Goal: Task Accomplishment & Management: Manage account settings

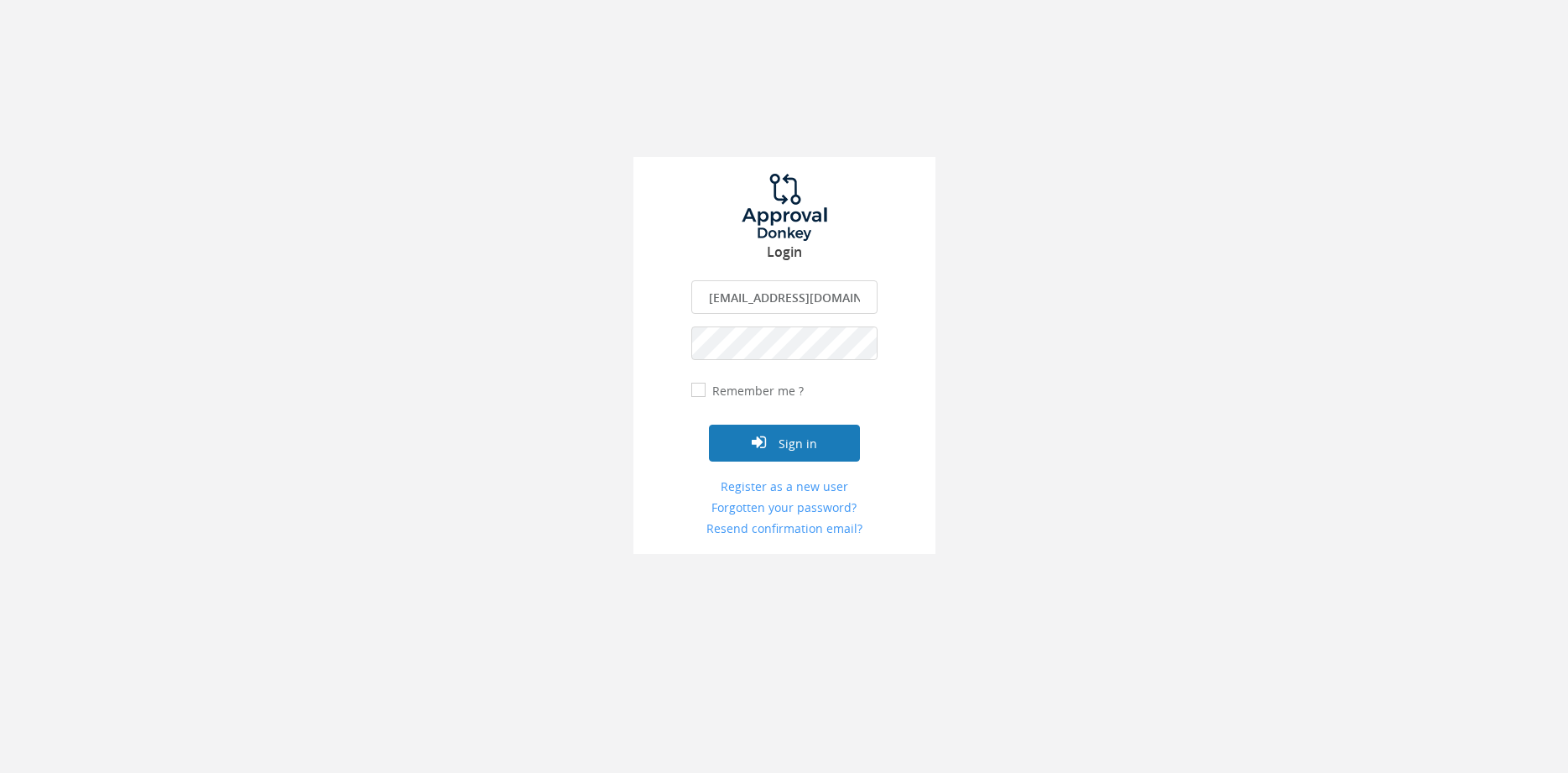
click at [825, 447] on button "Sign in" at bounding box center [784, 443] width 151 height 37
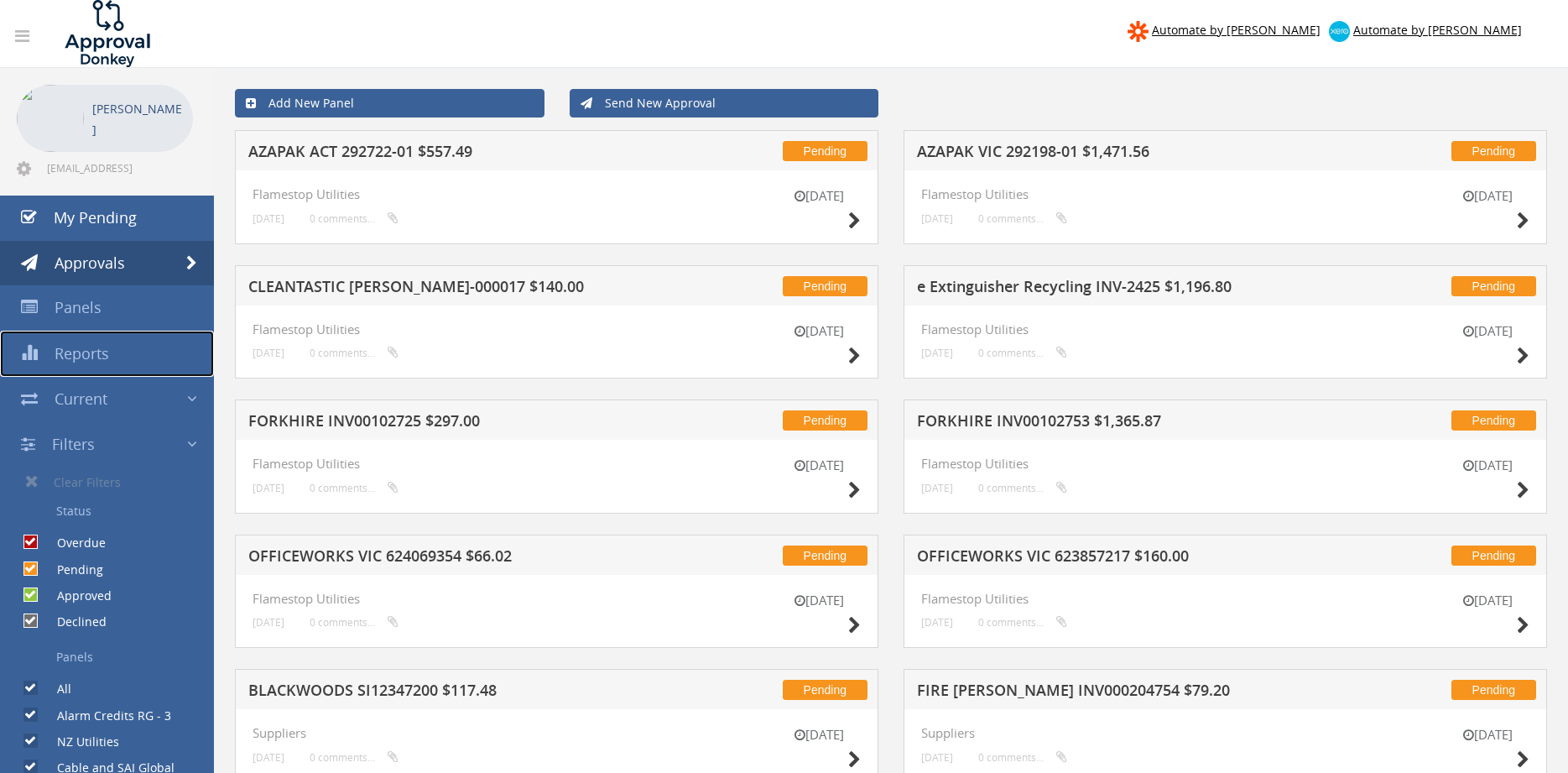
click at [113, 353] on link "Reports" at bounding box center [107, 353] width 214 height 46
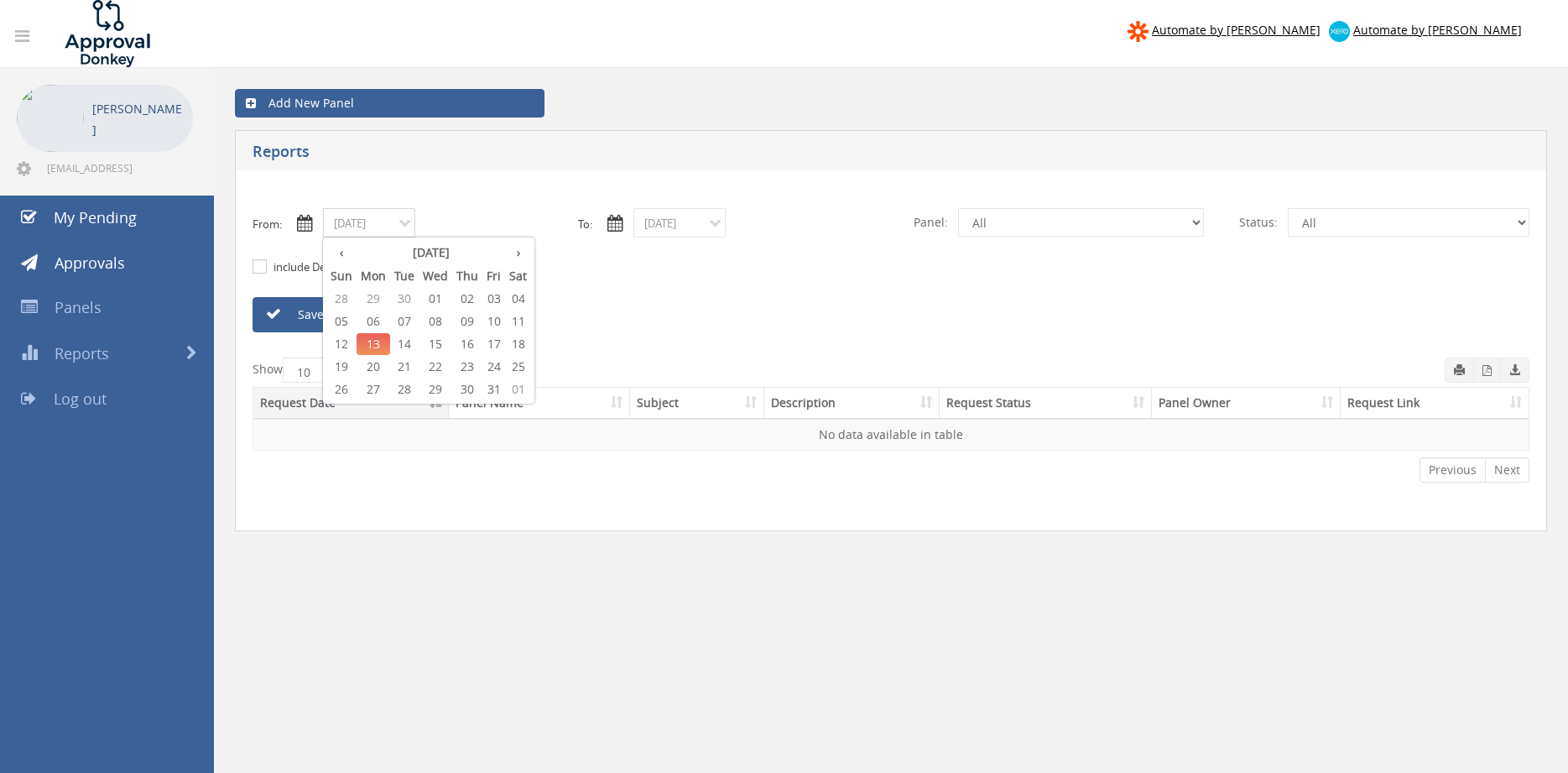
click at [389, 223] on input "[DATE]" at bounding box center [369, 222] width 92 height 29
click at [497, 301] on span "03" at bounding box center [494, 299] width 23 height 22
type input "[DATE]"
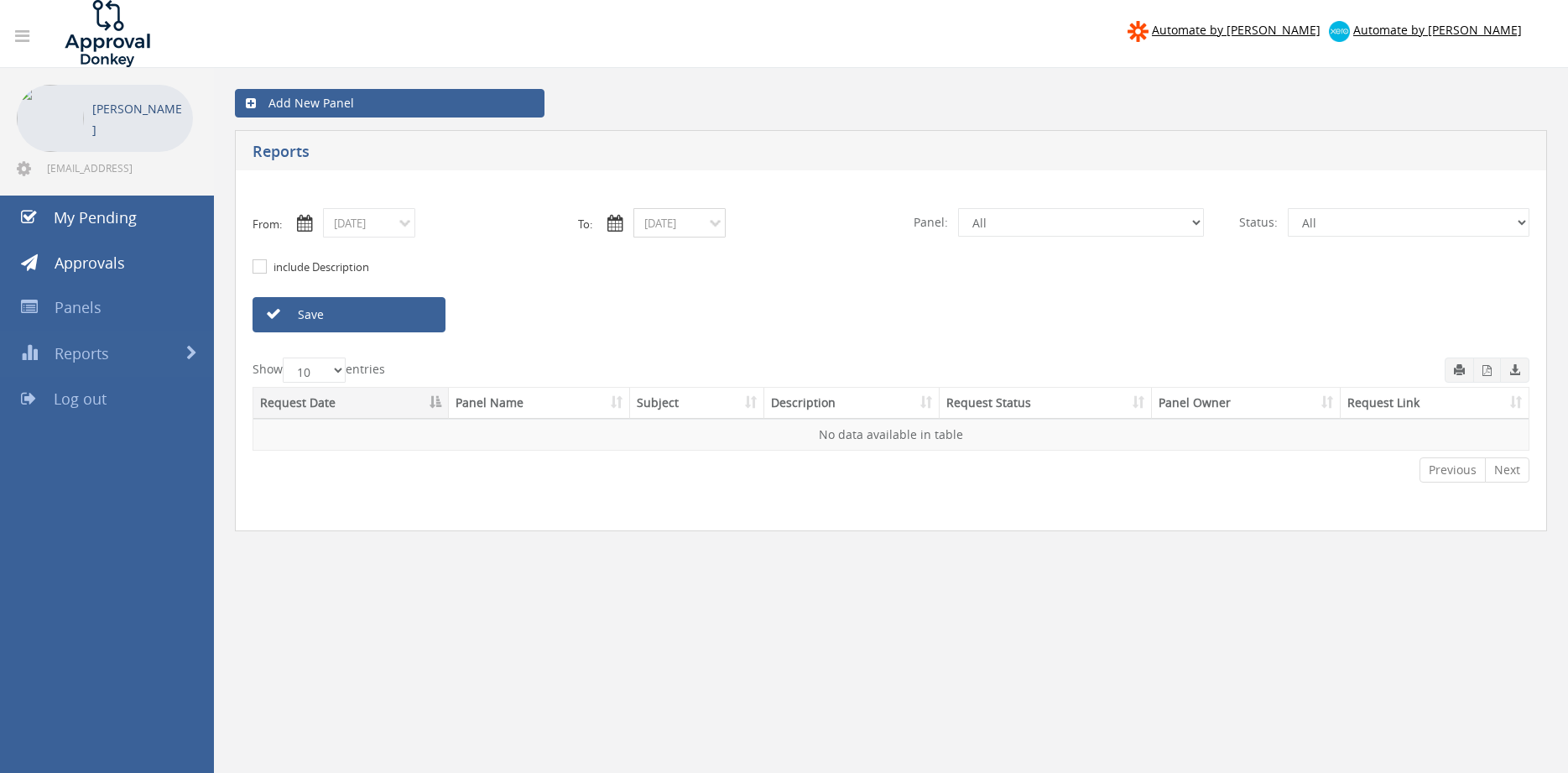
click at [671, 221] on input "[DATE]" at bounding box center [679, 222] width 92 height 29
click at [808, 294] on span "03" at bounding box center [804, 299] width 23 height 22
type input "[DATE]"
select select "number:9632"
click option "Suppliers" at bounding box center [0, 0] width 0 height 0
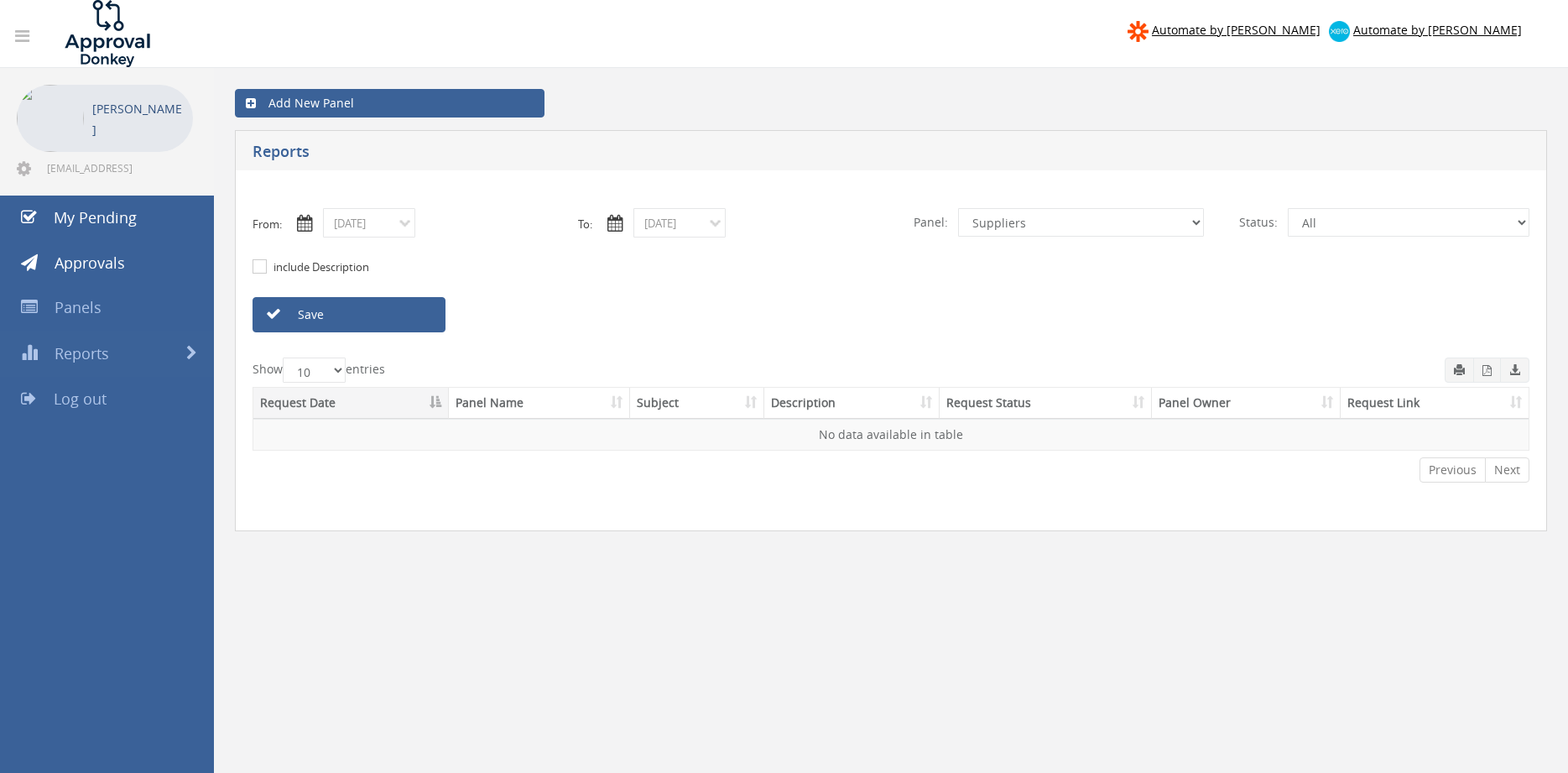
click at [417, 318] on link "Save" at bounding box center [348, 315] width 193 height 35
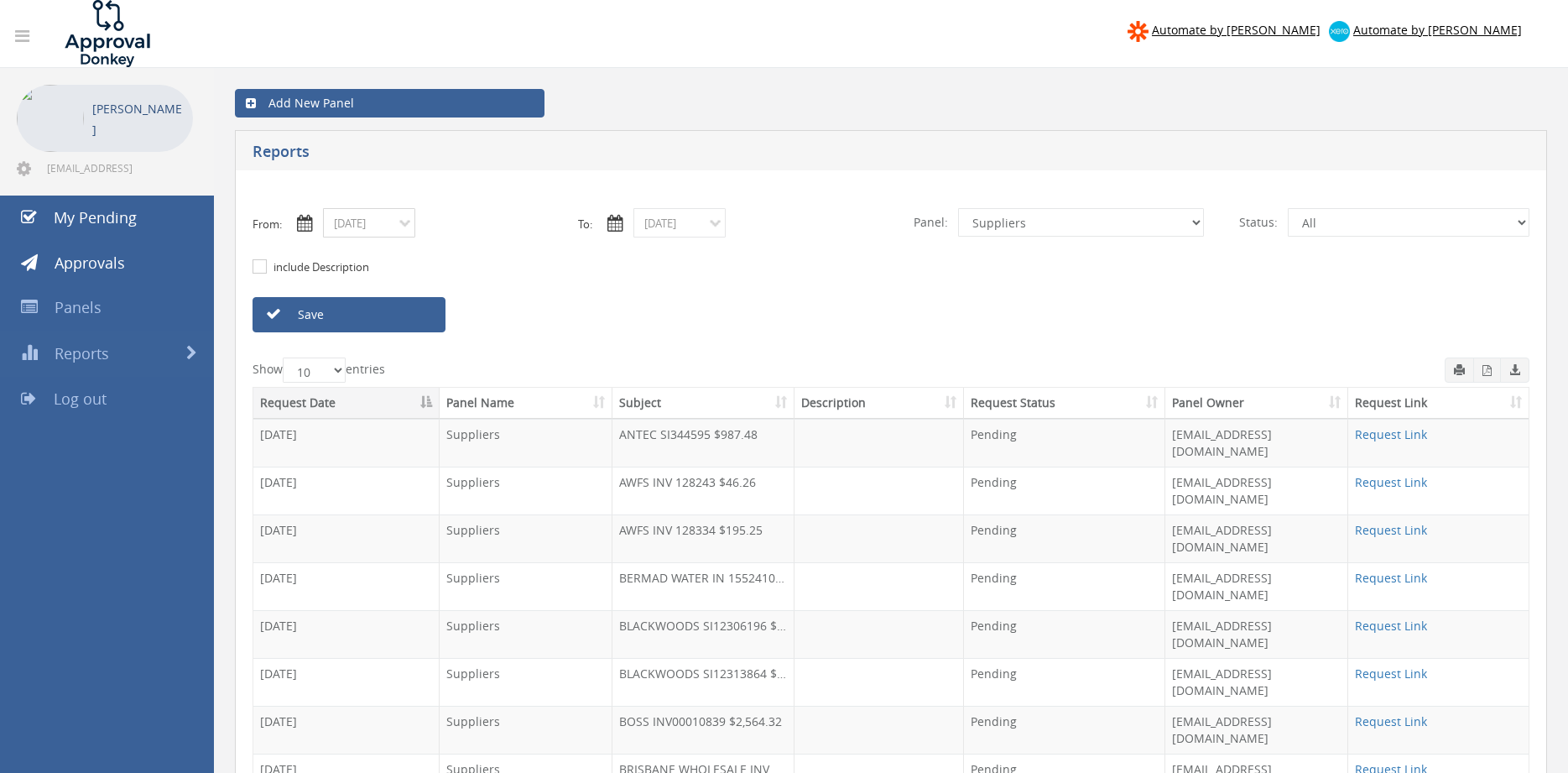
click at [392, 225] on input "[DATE]" at bounding box center [369, 222] width 92 height 29
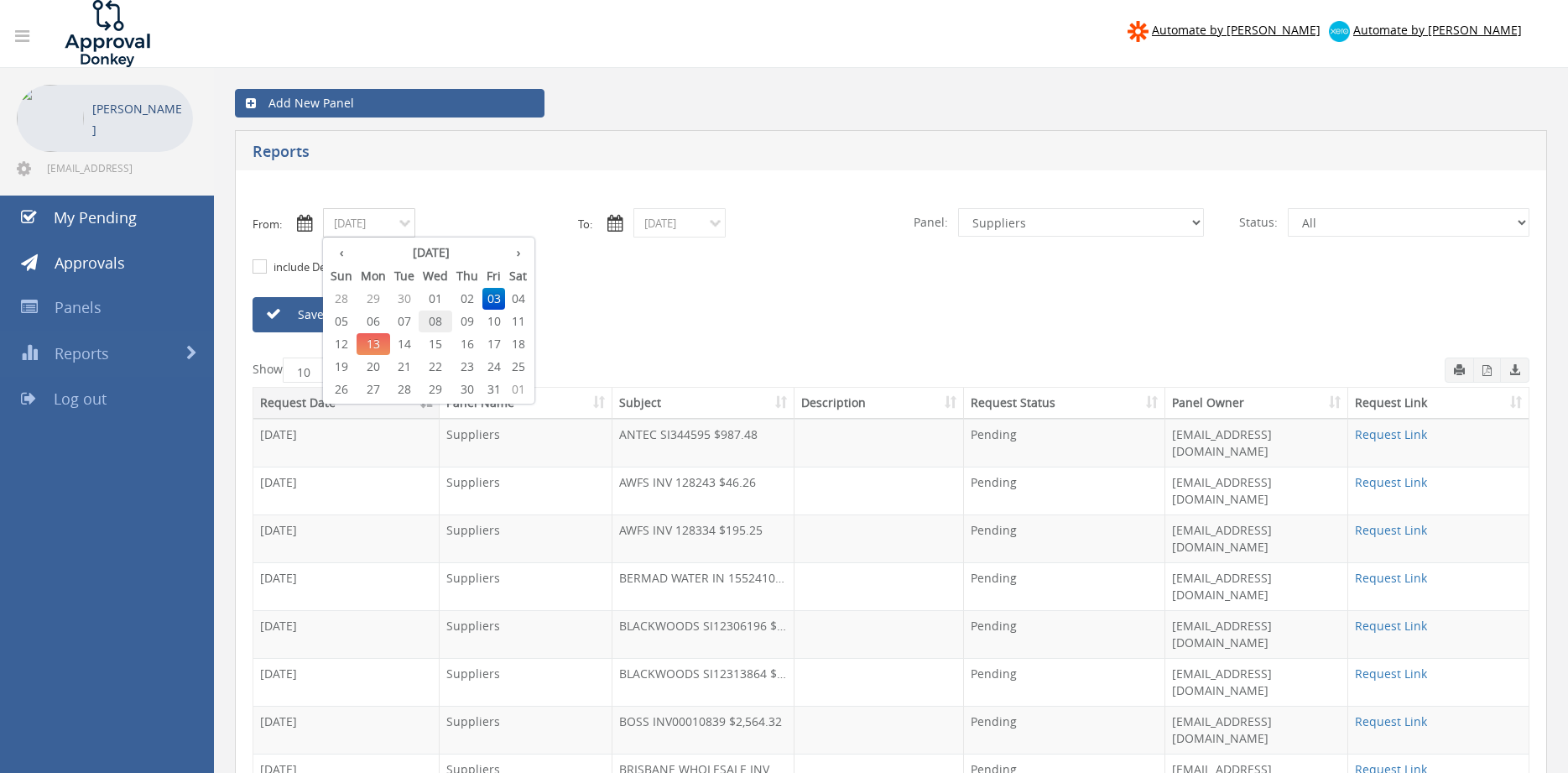
click at [438, 321] on span "08" at bounding box center [436, 321] width 34 height 22
type input "[DATE]"
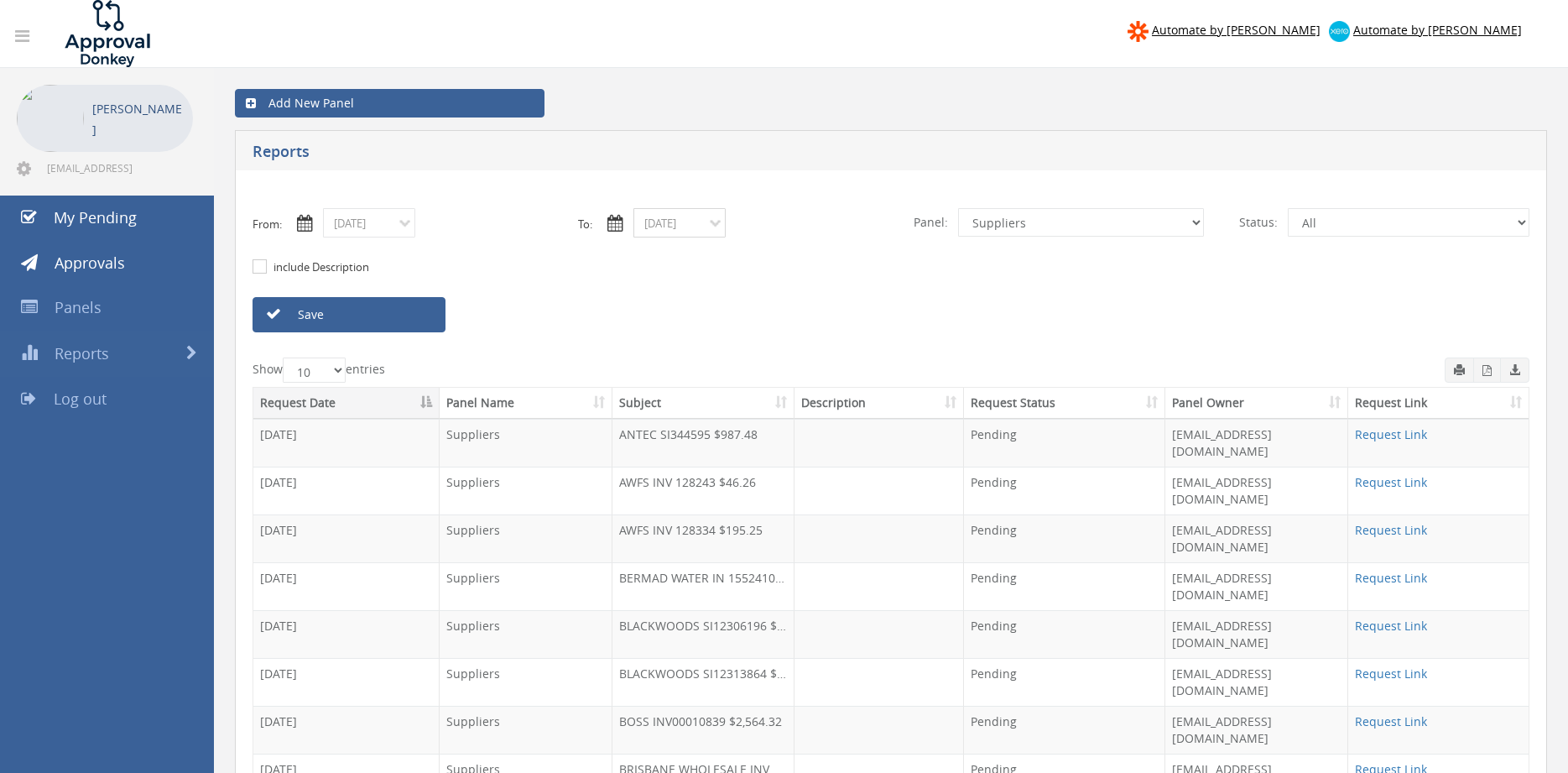
click at [657, 219] on input "[DATE]" at bounding box center [679, 222] width 92 height 29
click at [743, 319] on span "08" at bounding box center [746, 321] width 34 height 22
type input "[DATE]"
drag, startPoint x: 406, startPoint y: 320, endPoint x: 558, endPoint y: 294, distance: 154.2
click at [406, 319] on link "Save" at bounding box center [348, 315] width 193 height 35
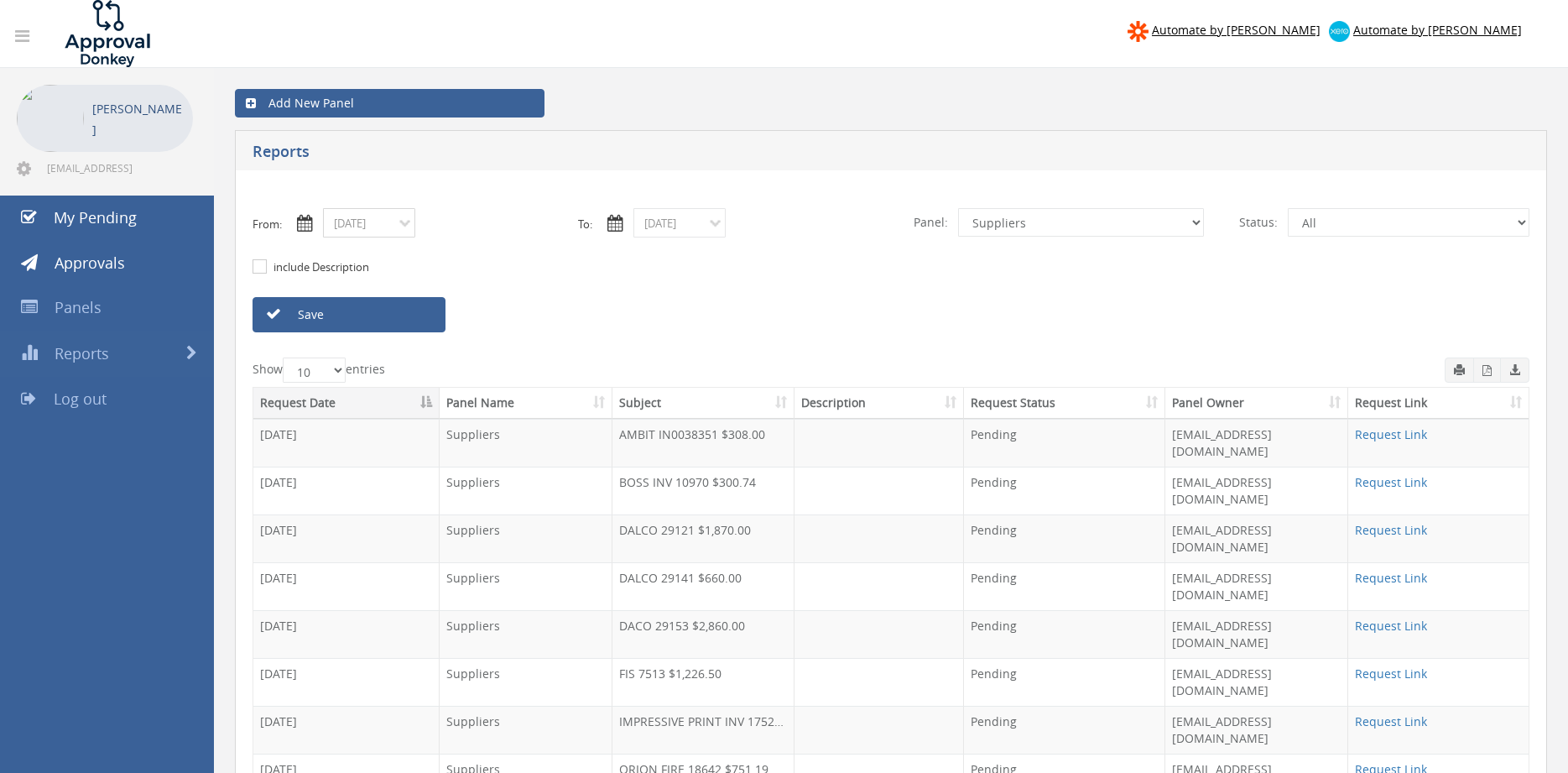
click at [387, 221] on input "[DATE]" at bounding box center [369, 222] width 92 height 29
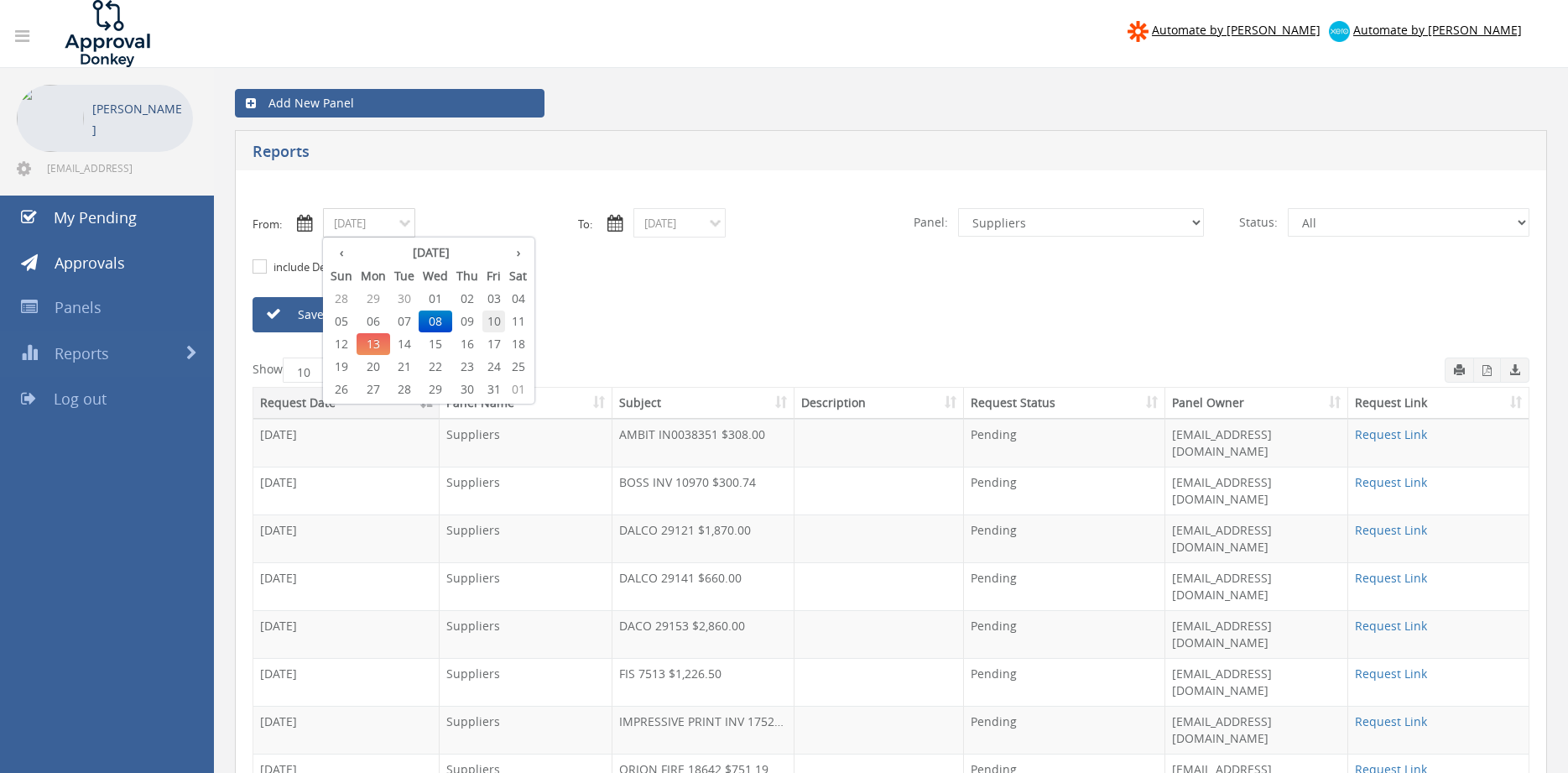
click at [494, 319] on span "10" at bounding box center [494, 321] width 23 height 22
type input "[DATE]"
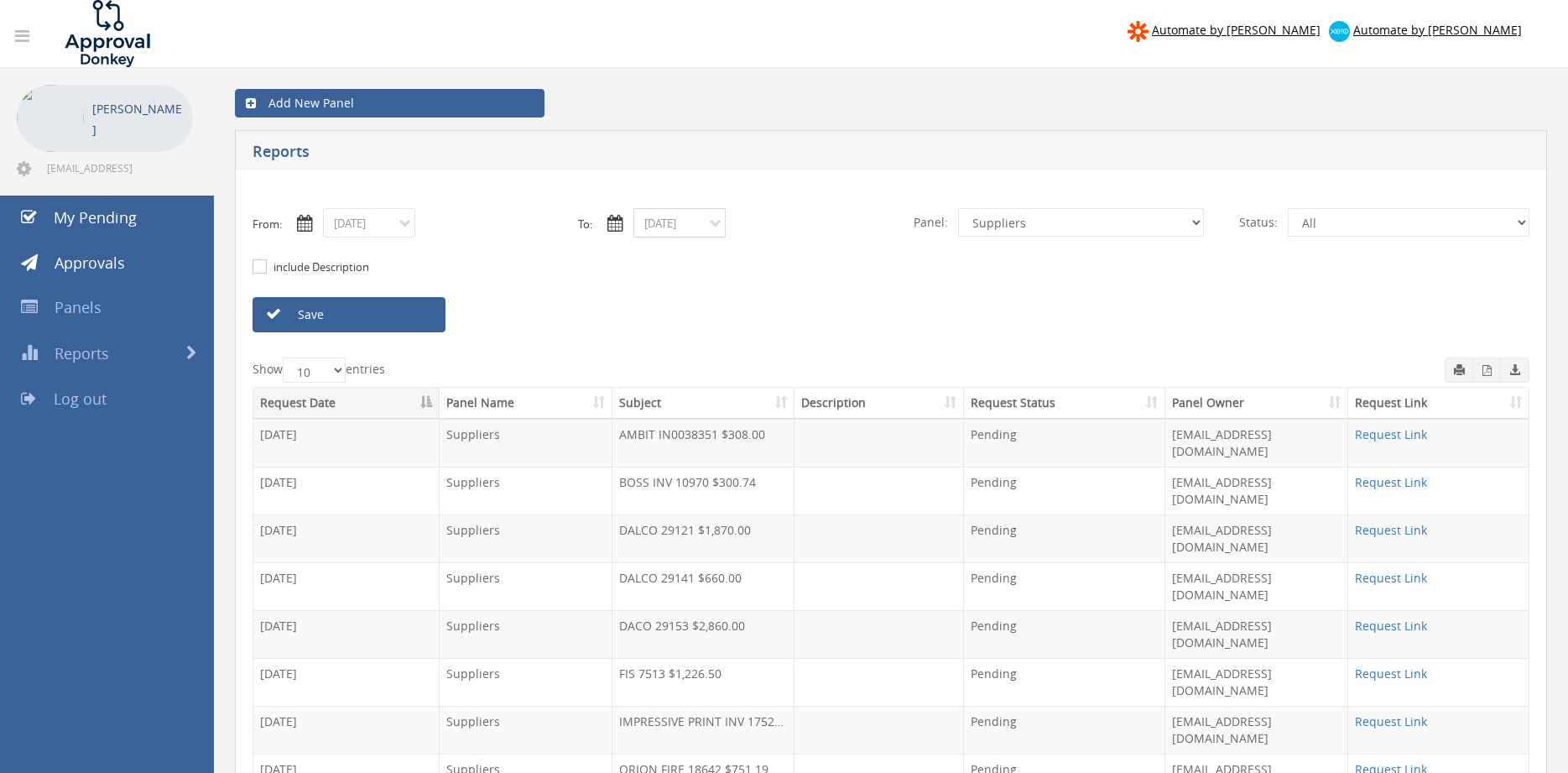
click at [679, 217] on input "[DATE]" at bounding box center [679, 222] width 92 height 29
click at [810, 319] on span "10" at bounding box center [804, 321] width 23 height 22
type input "[DATE]"
click at [418, 318] on link "Save" at bounding box center [348, 315] width 193 height 35
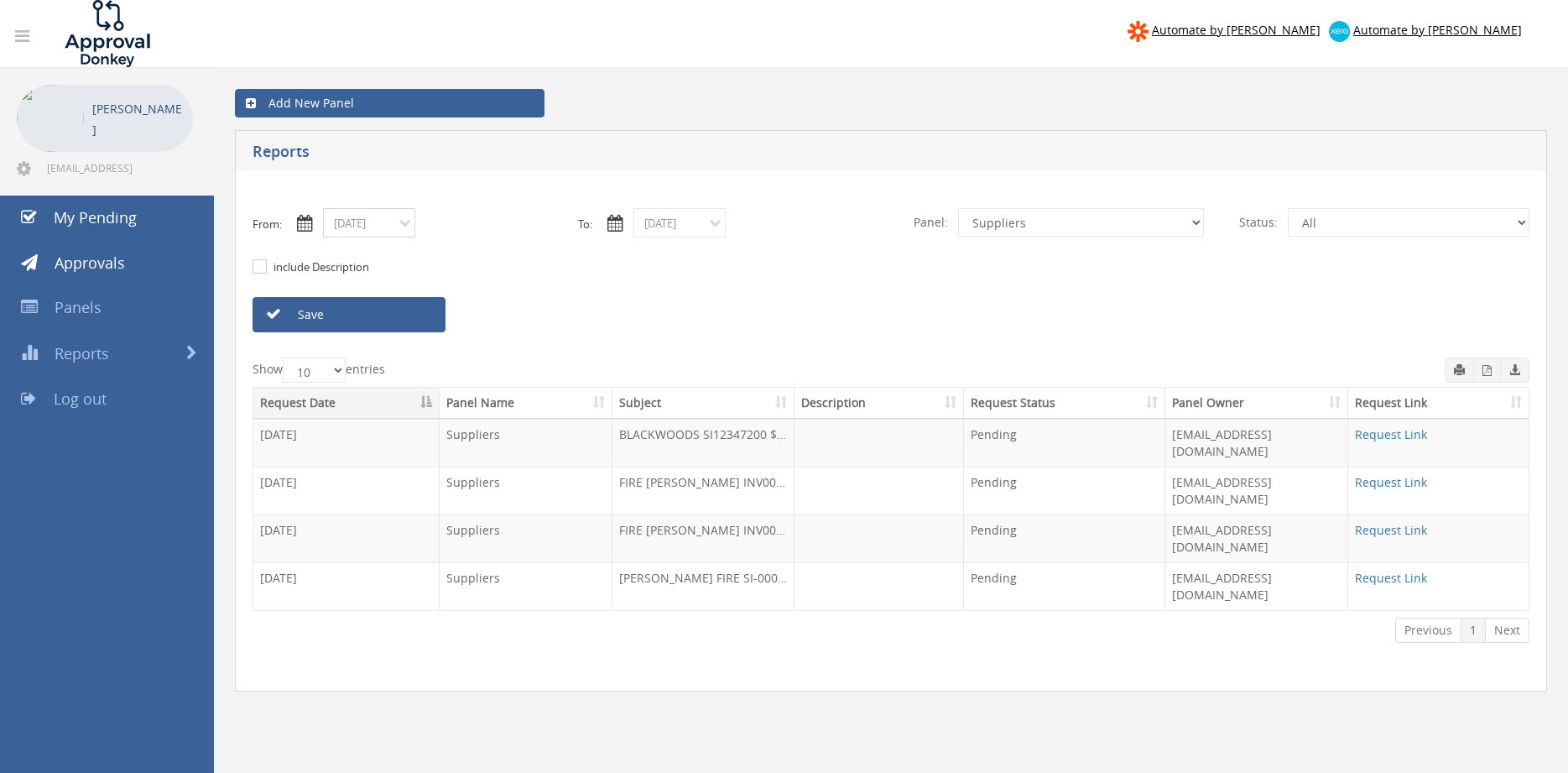
click at [372, 227] on input "[DATE]" at bounding box center [369, 222] width 92 height 29
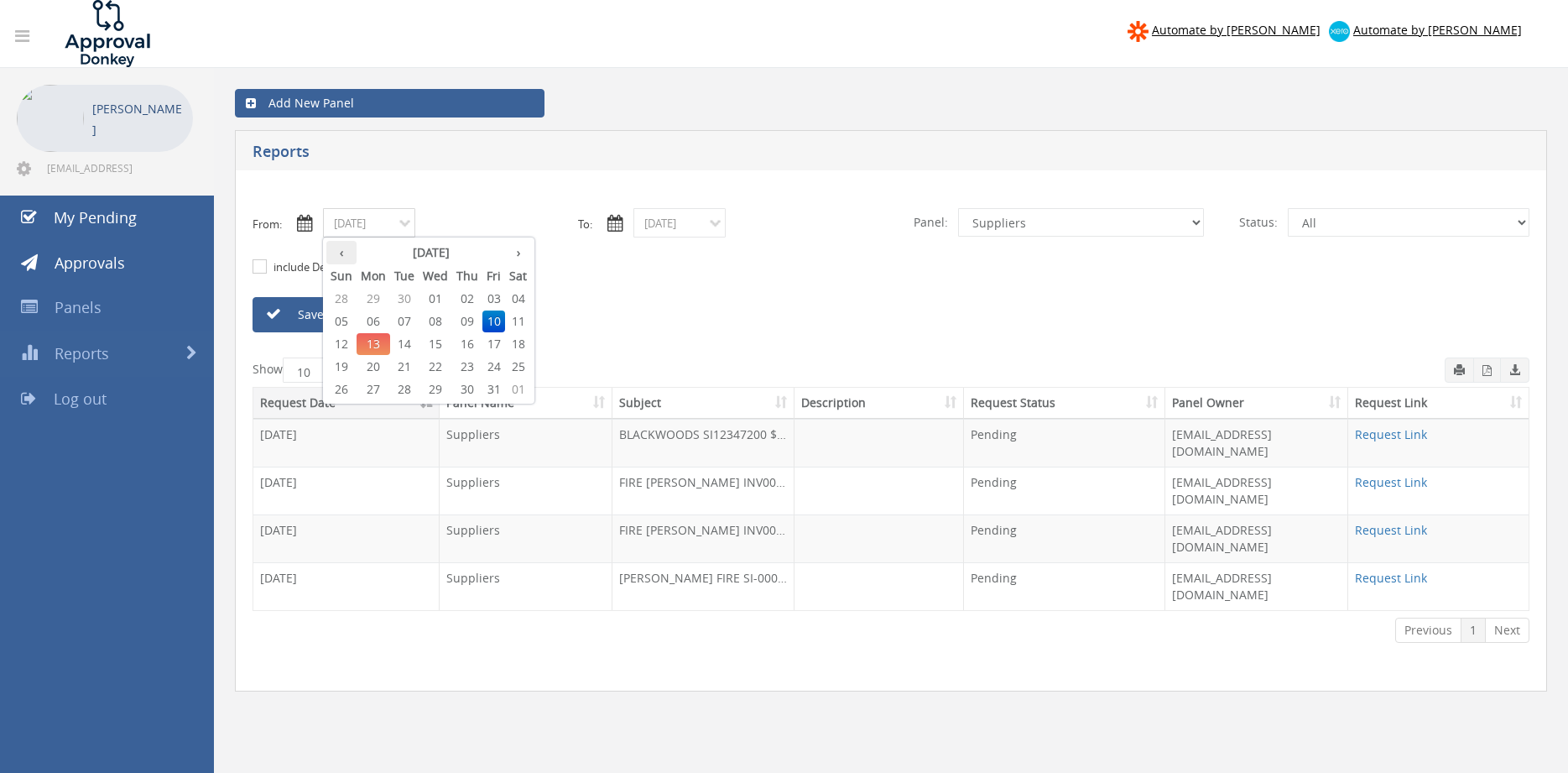
click at [345, 246] on th "‹" at bounding box center [341, 252] width 30 height 24
drag, startPoint x: 377, startPoint y: 368, endPoint x: 514, endPoint y: 332, distance: 141.7
click at [377, 367] on span "22" at bounding box center [373, 367] width 34 height 22
type input "[DATE]"
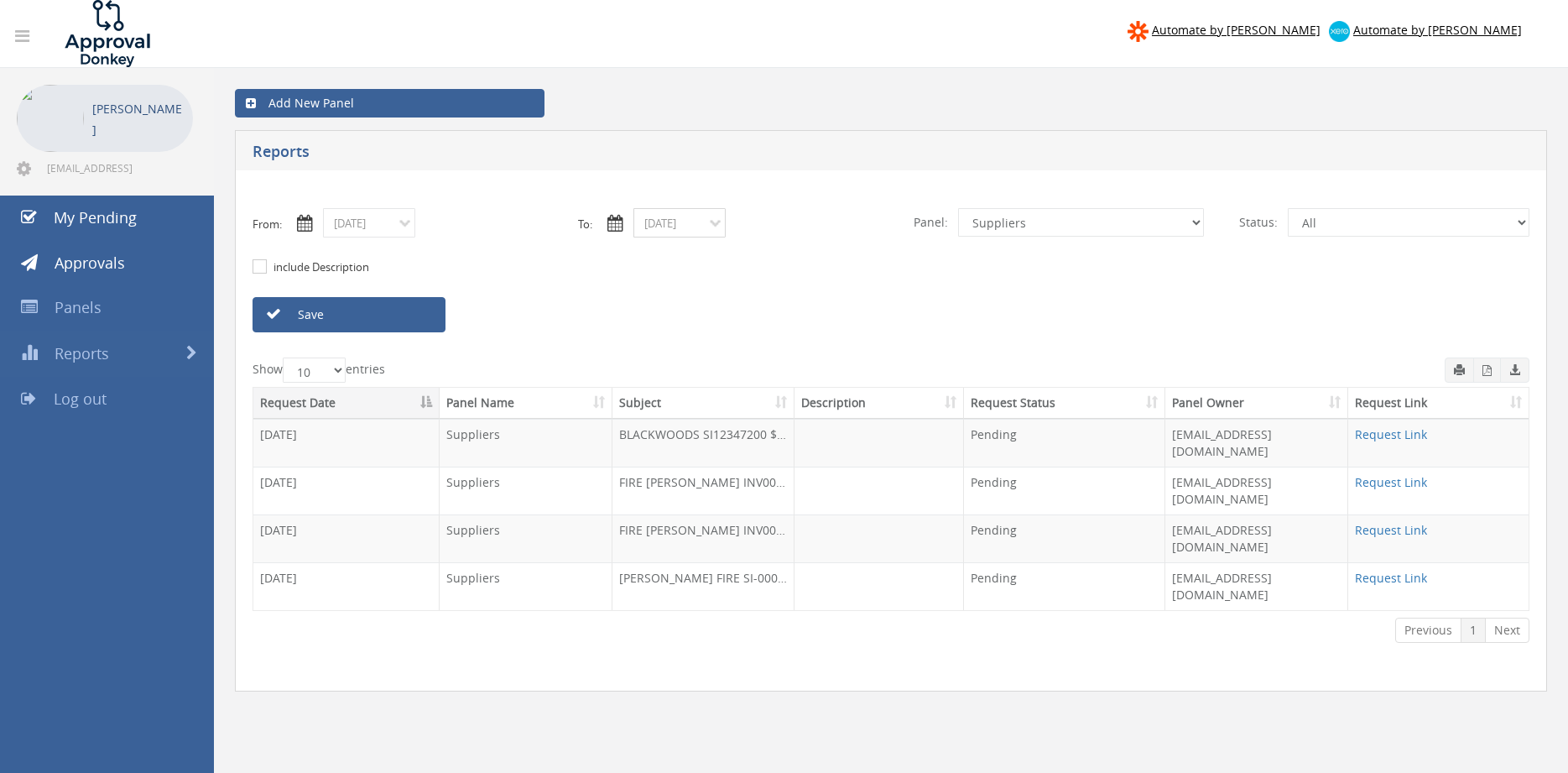
drag, startPoint x: 668, startPoint y: 224, endPoint x: 641, endPoint y: 233, distance: 28.5
click at [668, 223] on input "[DATE]" at bounding box center [679, 222] width 92 height 29
click at [652, 251] on th "‹" at bounding box center [652, 252] width 30 height 24
click at [686, 367] on span "22" at bounding box center [684, 367] width 34 height 22
type input "[DATE]"
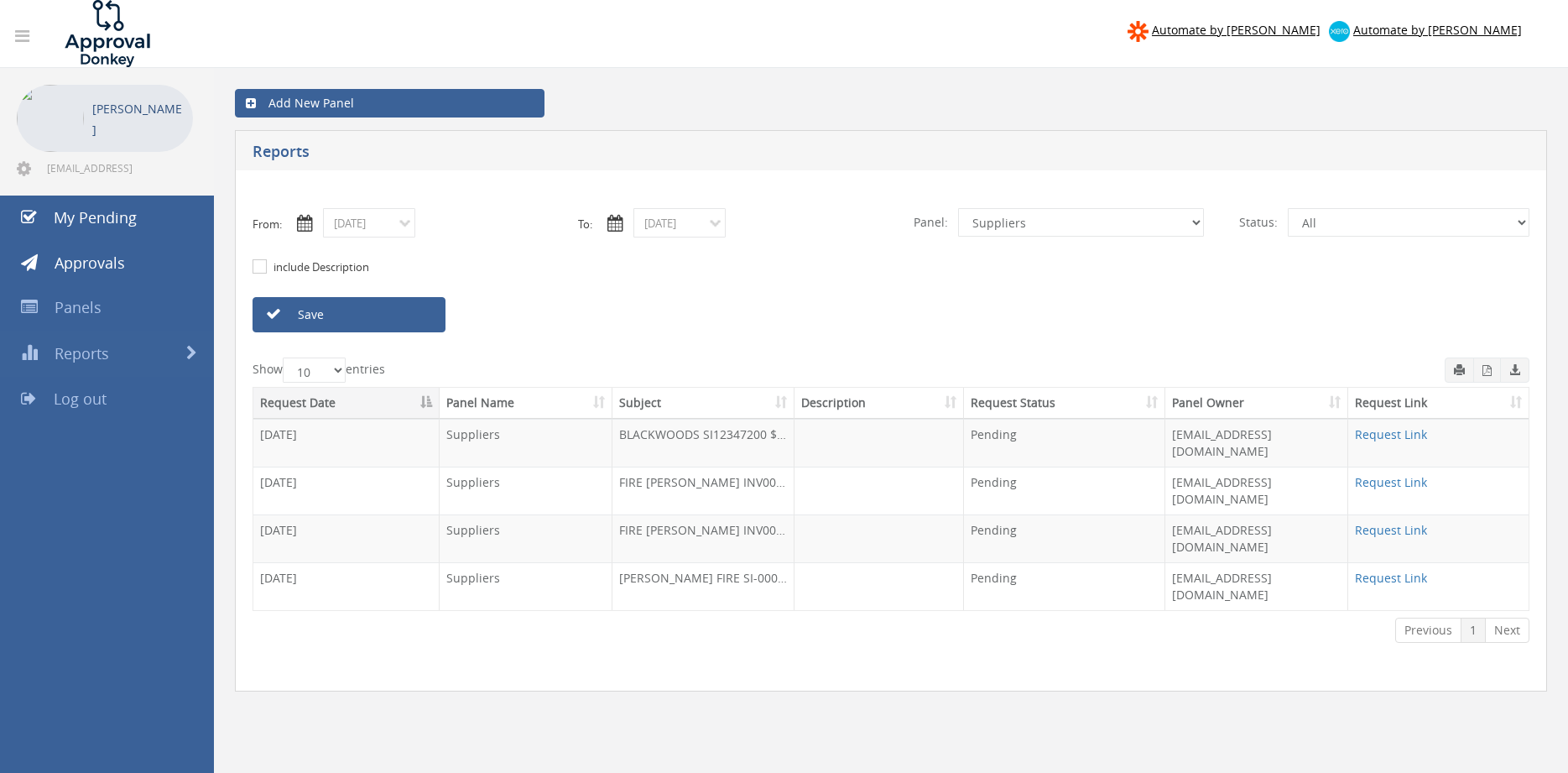
click at [414, 321] on link "Save" at bounding box center [348, 315] width 193 height 35
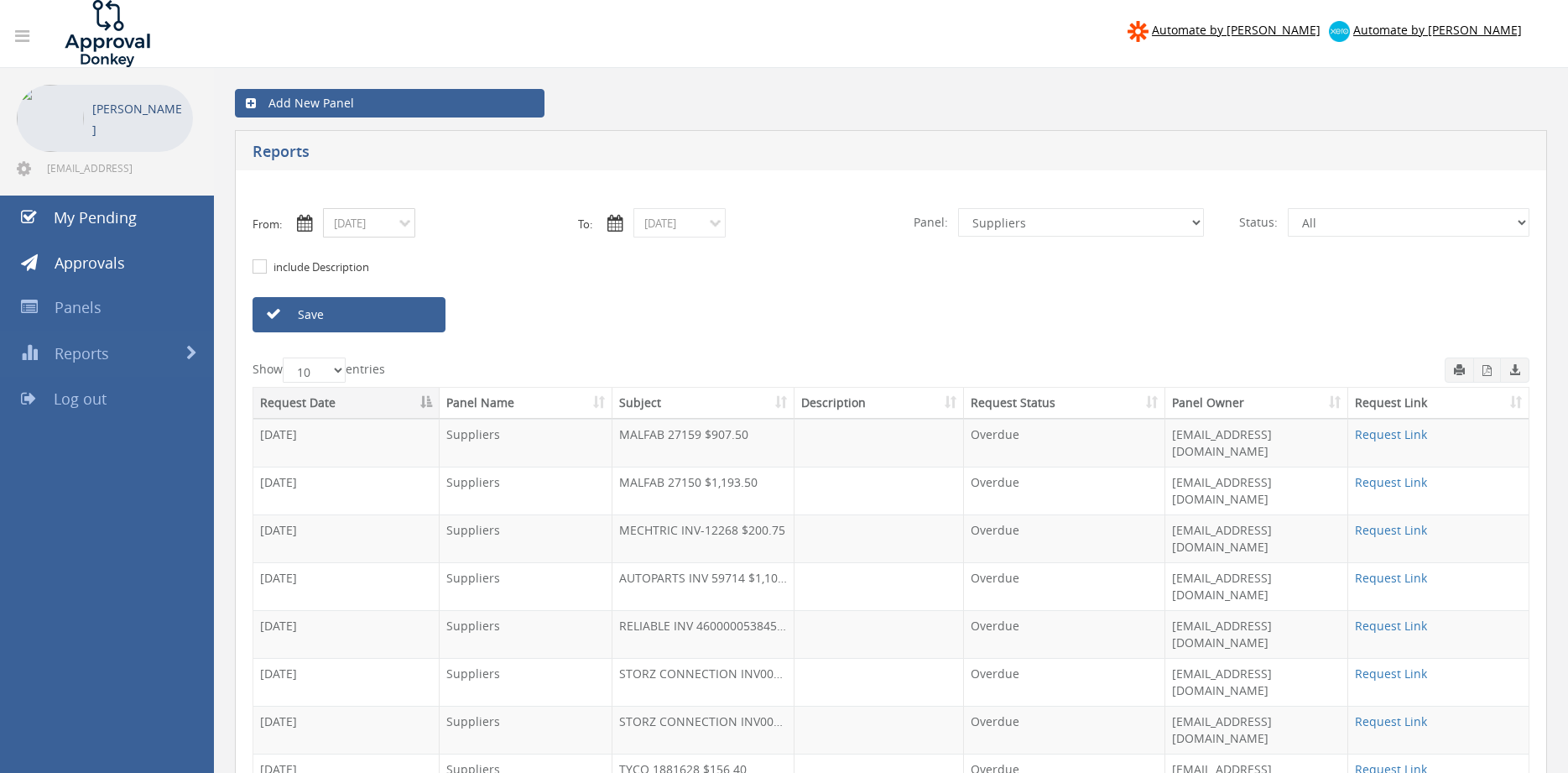
click at [373, 225] on input "[DATE]" at bounding box center [369, 222] width 92 height 29
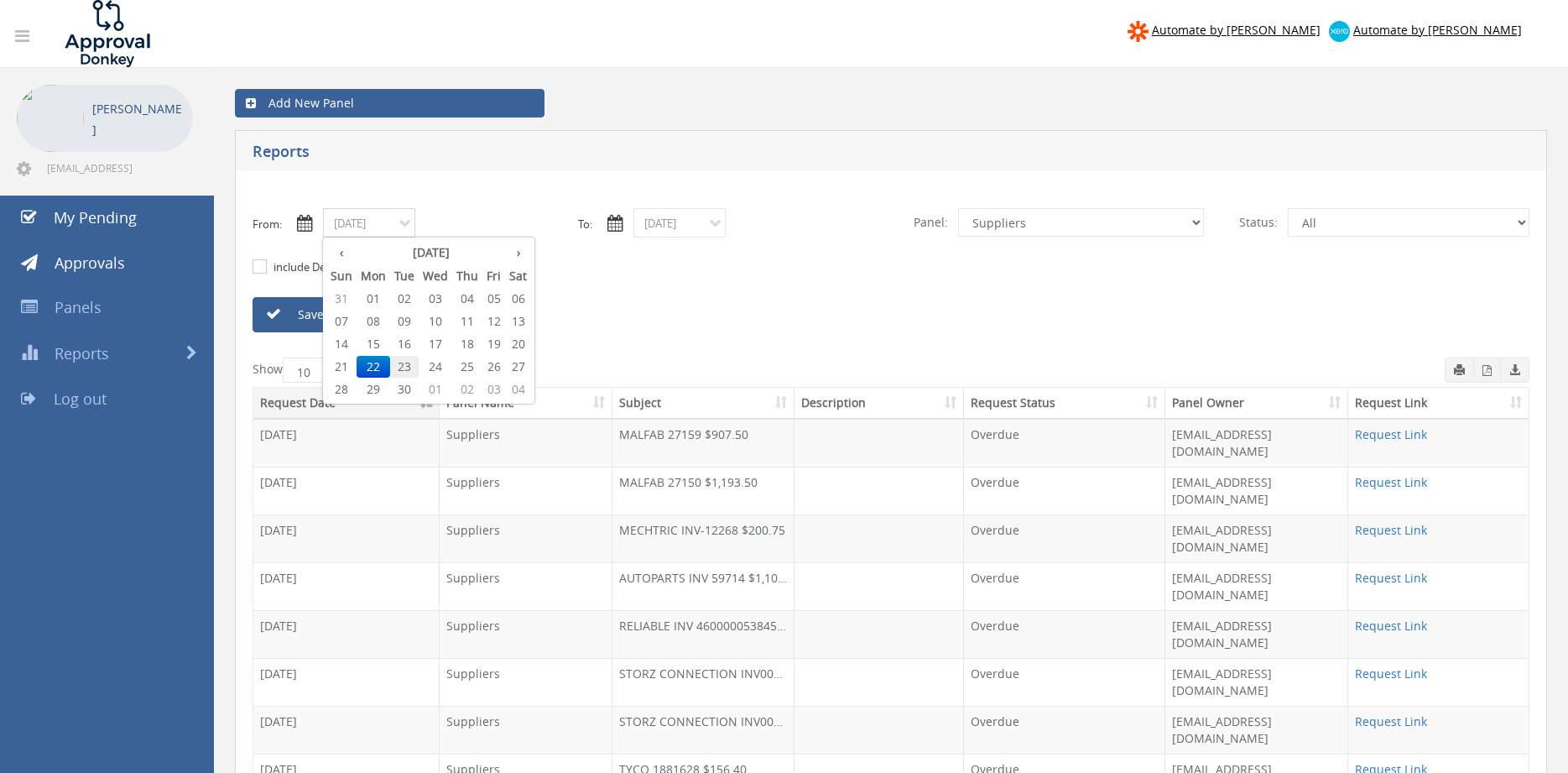
click at [409, 367] on span "23" at bounding box center [404, 367] width 29 height 22
type input "[DATE]"
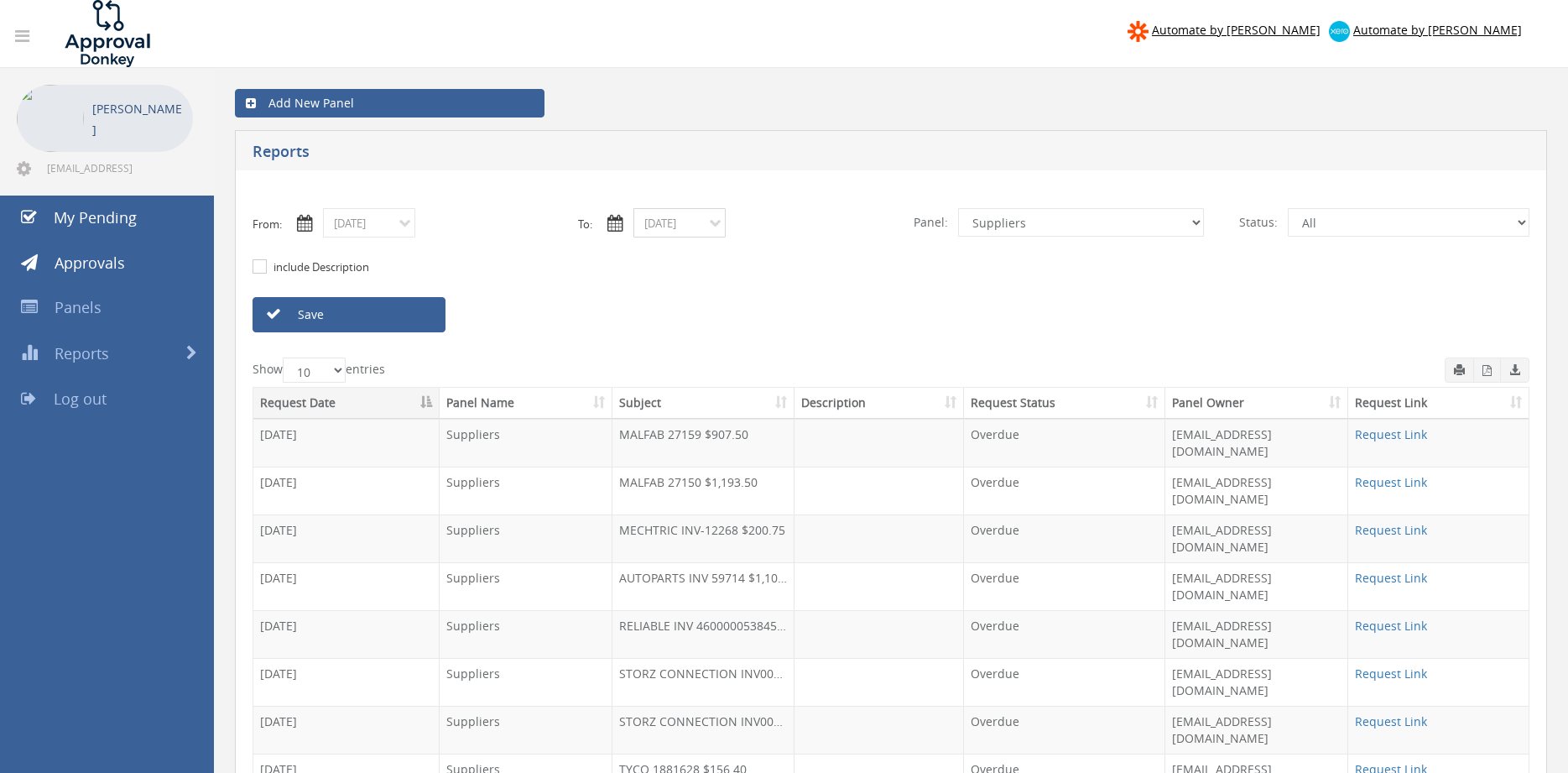
click at [657, 229] on input "[DATE]" at bounding box center [679, 222] width 92 height 29
click at [718, 368] on span "23" at bounding box center [715, 367] width 29 height 22
type input "[DATE]"
click at [420, 320] on link "Save" at bounding box center [348, 315] width 193 height 35
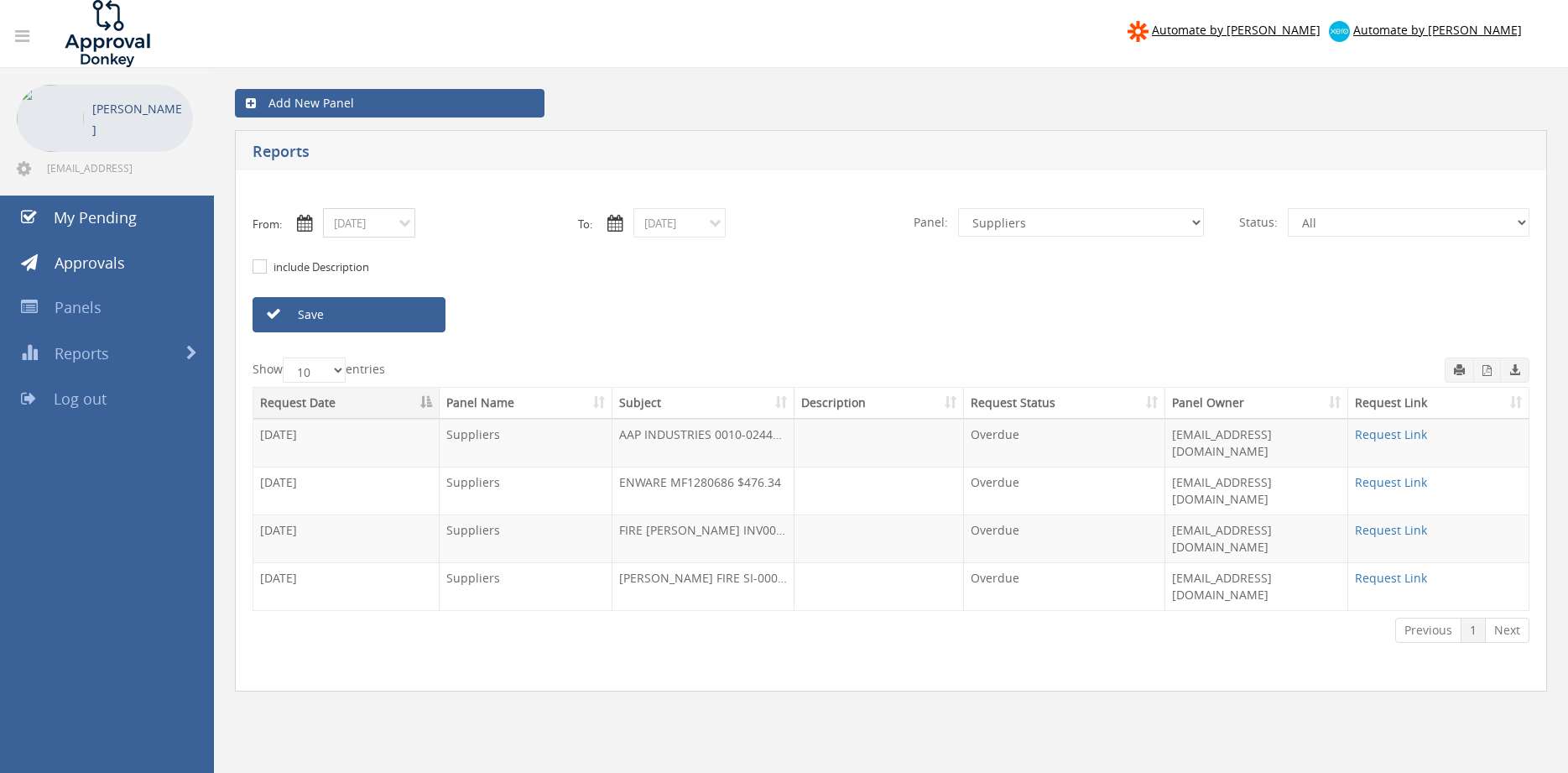
click at [362, 227] on input "[DATE]" at bounding box center [369, 222] width 92 height 29
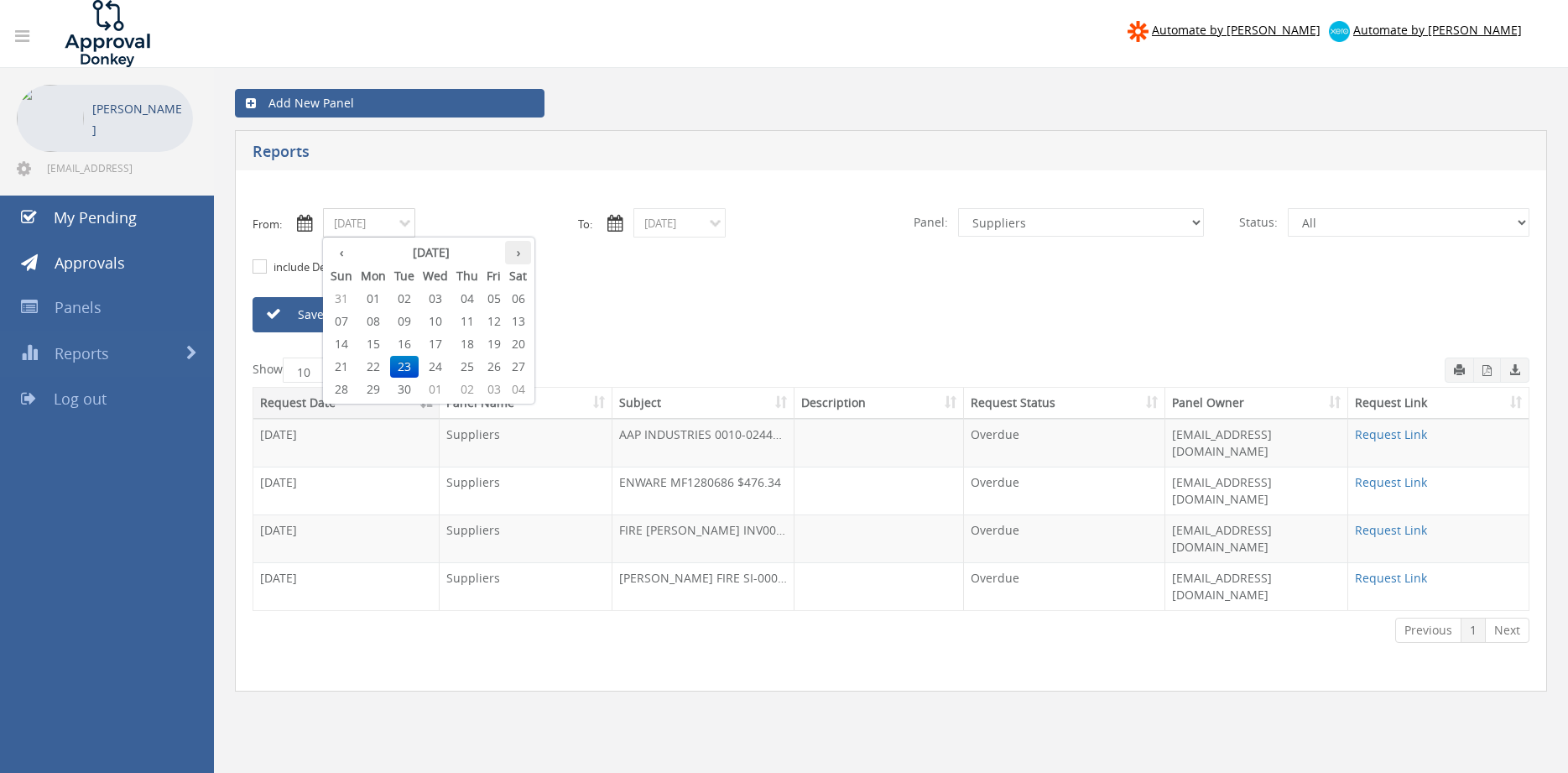
click at [518, 257] on th "›" at bounding box center [518, 252] width 26 height 24
click at [440, 299] on span "01" at bounding box center [436, 299] width 34 height 22
type input "[DATE]"
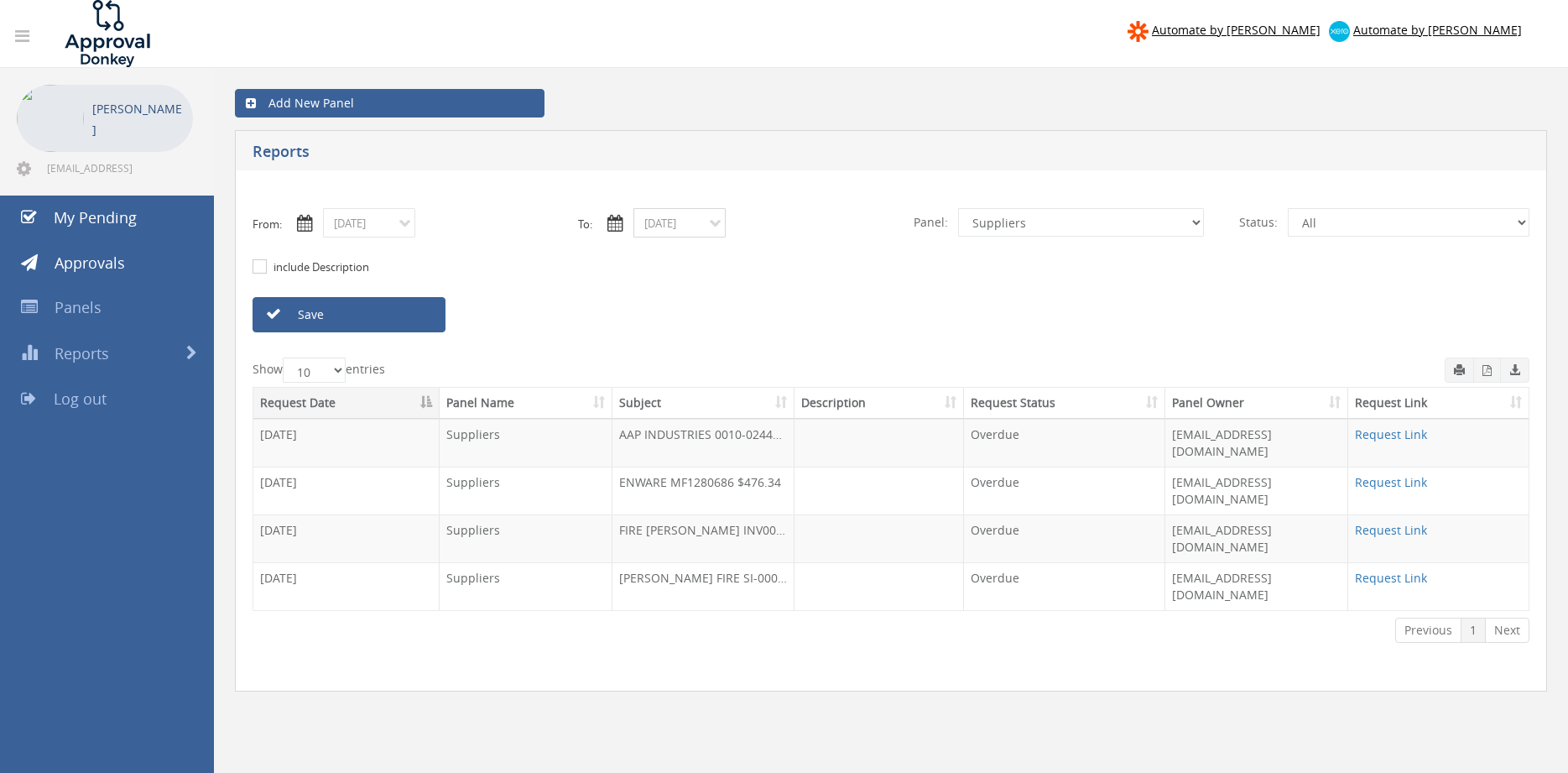
click at [680, 234] on input "[DATE]" at bounding box center [679, 222] width 92 height 29
click at [837, 254] on th "›" at bounding box center [828, 252] width 26 height 24
click at [753, 297] on span "01" at bounding box center [746, 299] width 34 height 22
type input "[DATE]"
click at [958, 208] on select "All Alarm Credits RG - 3 NZ Utilities Cable and SAI Global NZ Alarms-1 NZ FX Pa…" at bounding box center [1080, 222] width 245 height 29
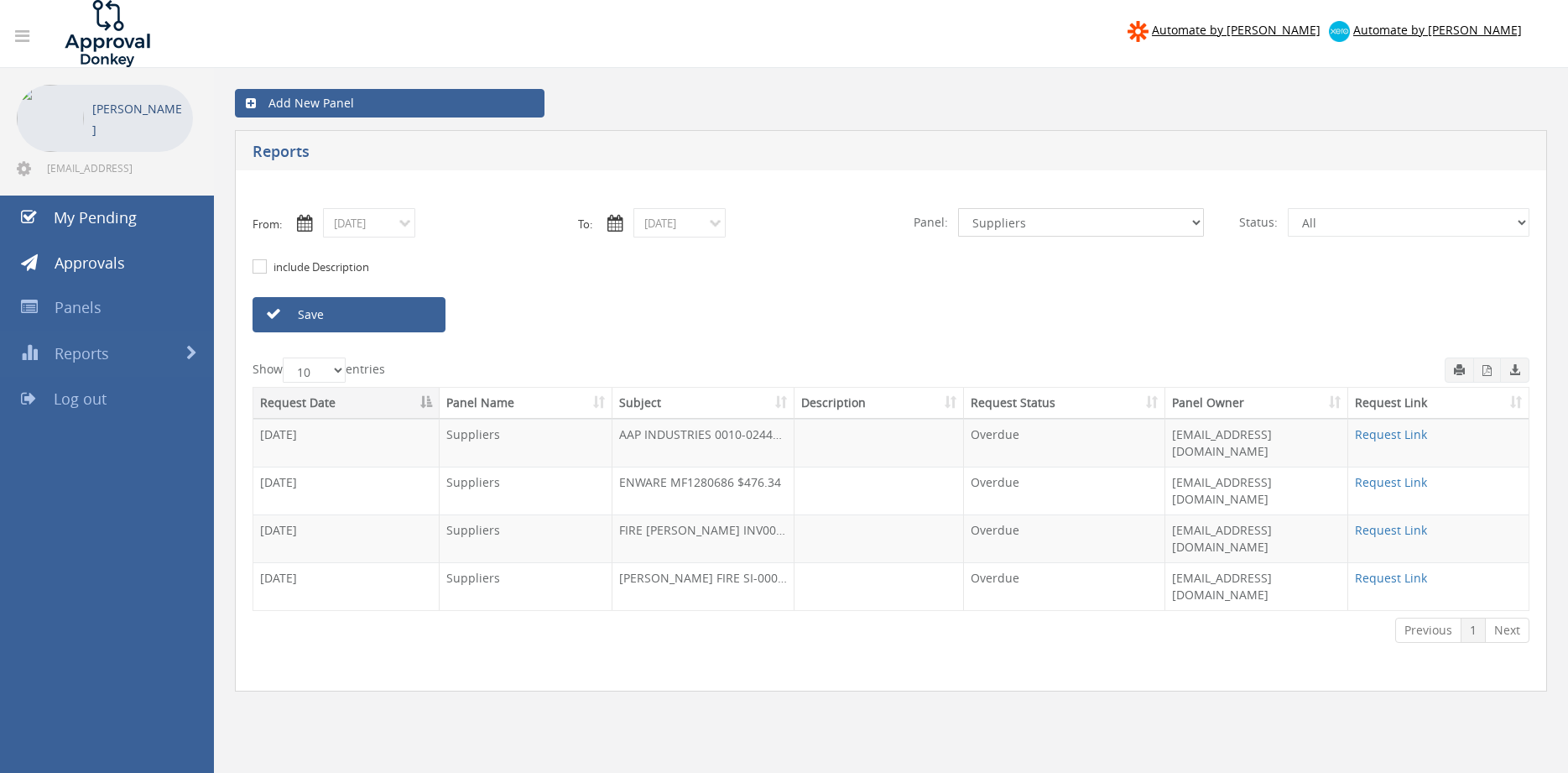
select select "number:9744"
click option "Flamestop Utilities" at bounding box center [0, 0] width 0 height 0
click at [400, 317] on link "Save" at bounding box center [348, 315] width 193 height 35
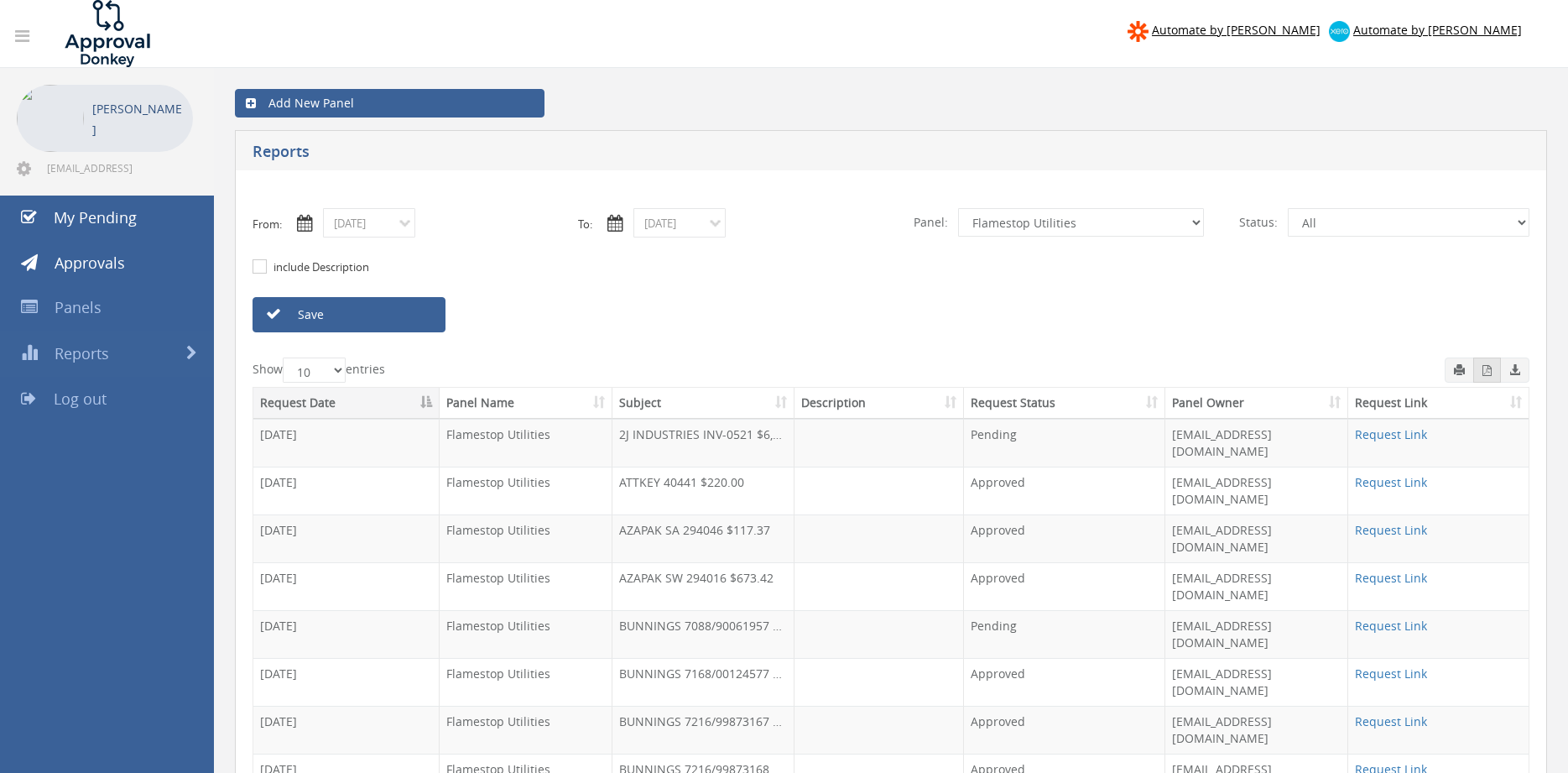
drag, startPoint x: 1491, startPoint y: 374, endPoint x: 1479, endPoint y: 377, distance: 12.4
click at [1490, 374] on icon "button" at bounding box center [1486, 370] width 9 height 11
click at [396, 230] on input "[DATE]" at bounding box center [369, 222] width 92 height 29
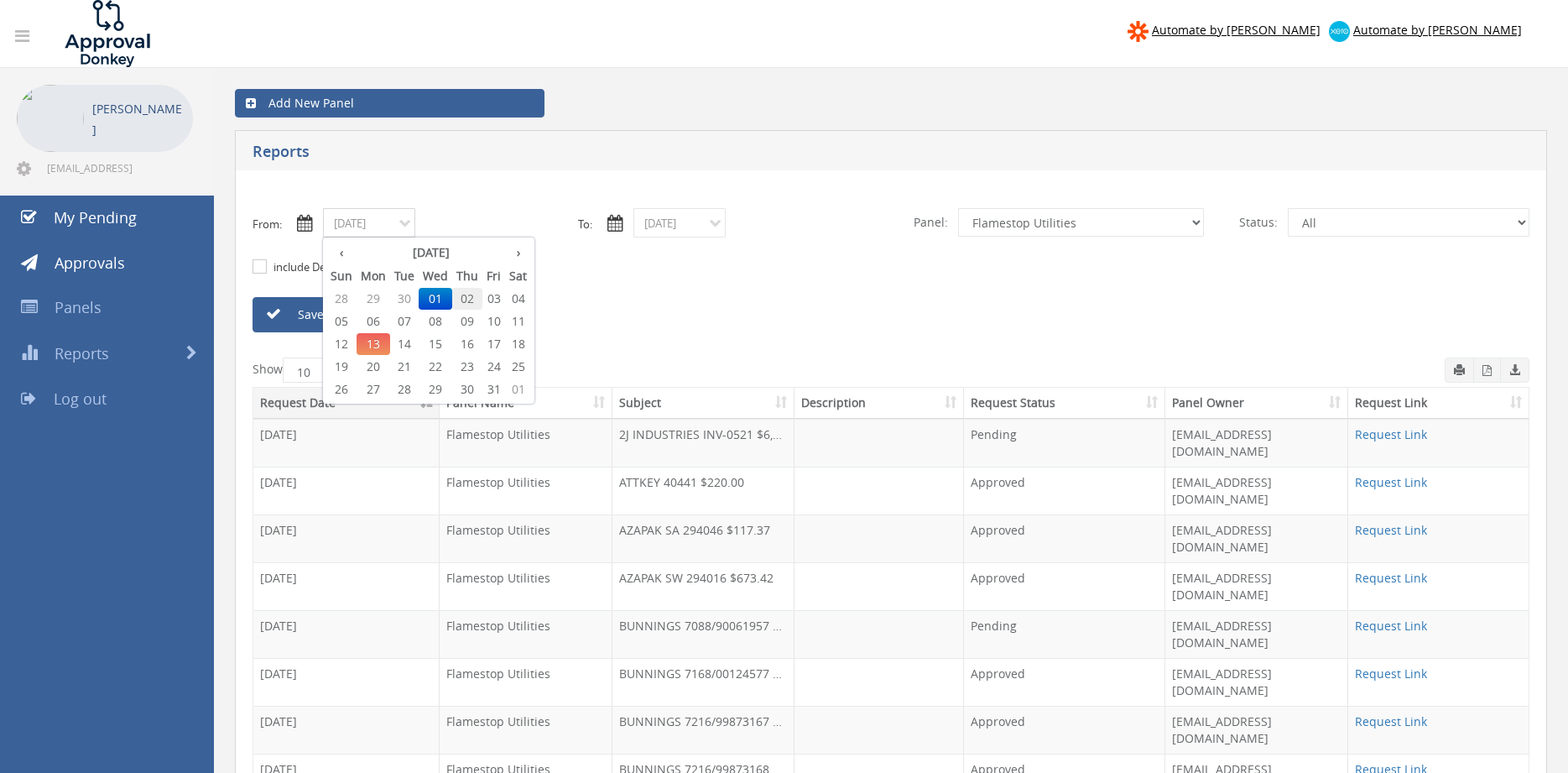
click at [465, 295] on span "02" at bounding box center [467, 299] width 30 height 22
type input "[DATE]"
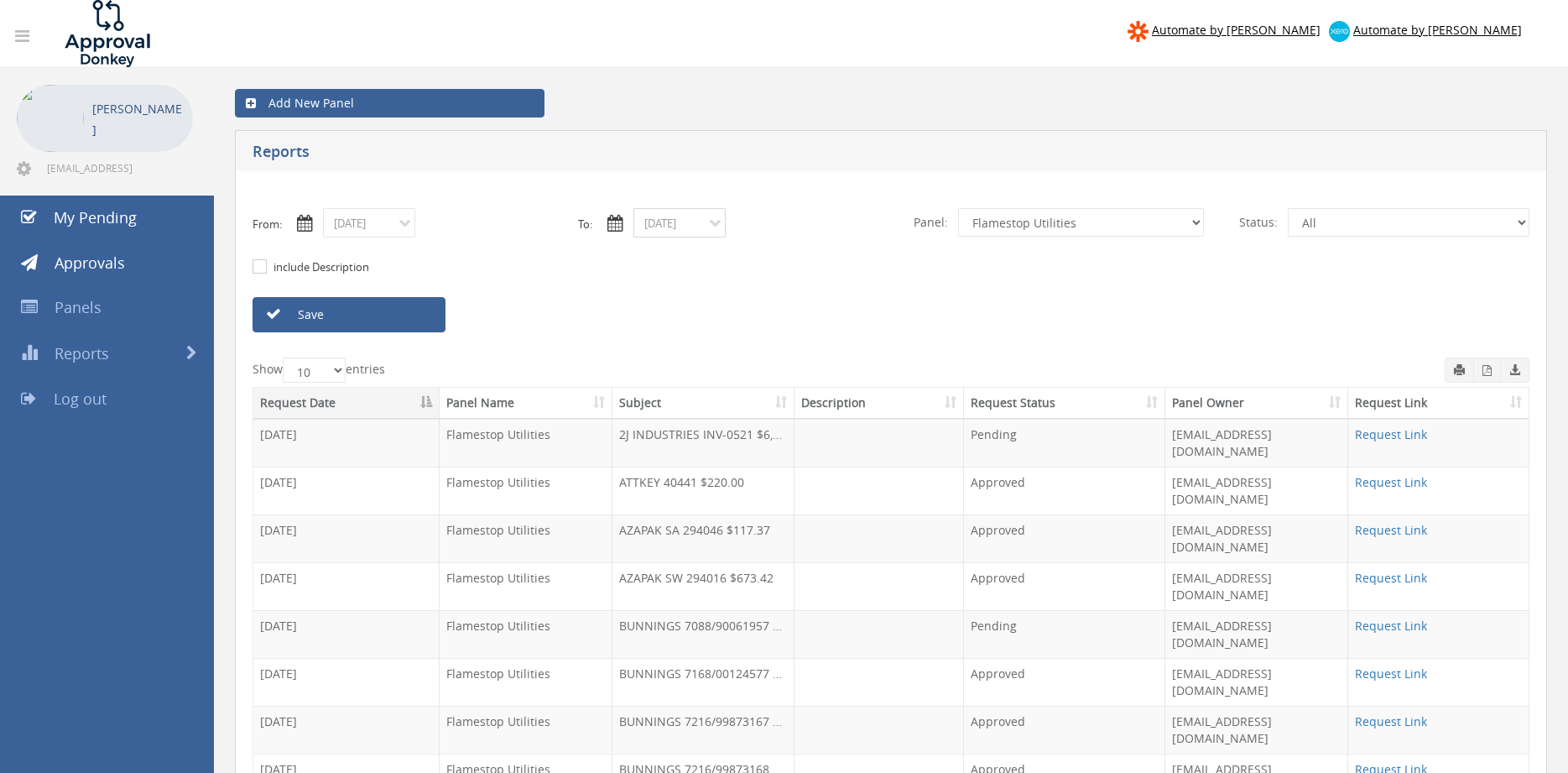
click at [671, 220] on input "[DATE]" at bounding box center [679, 222] width 92 height 29
click at [776, 298] on span "02" at bounding box center [778, 299] width 30 height 22
type input "[DATE]"
click at [414, 323] on link "Save" at bounding box center [348, 315] width 193 height 35
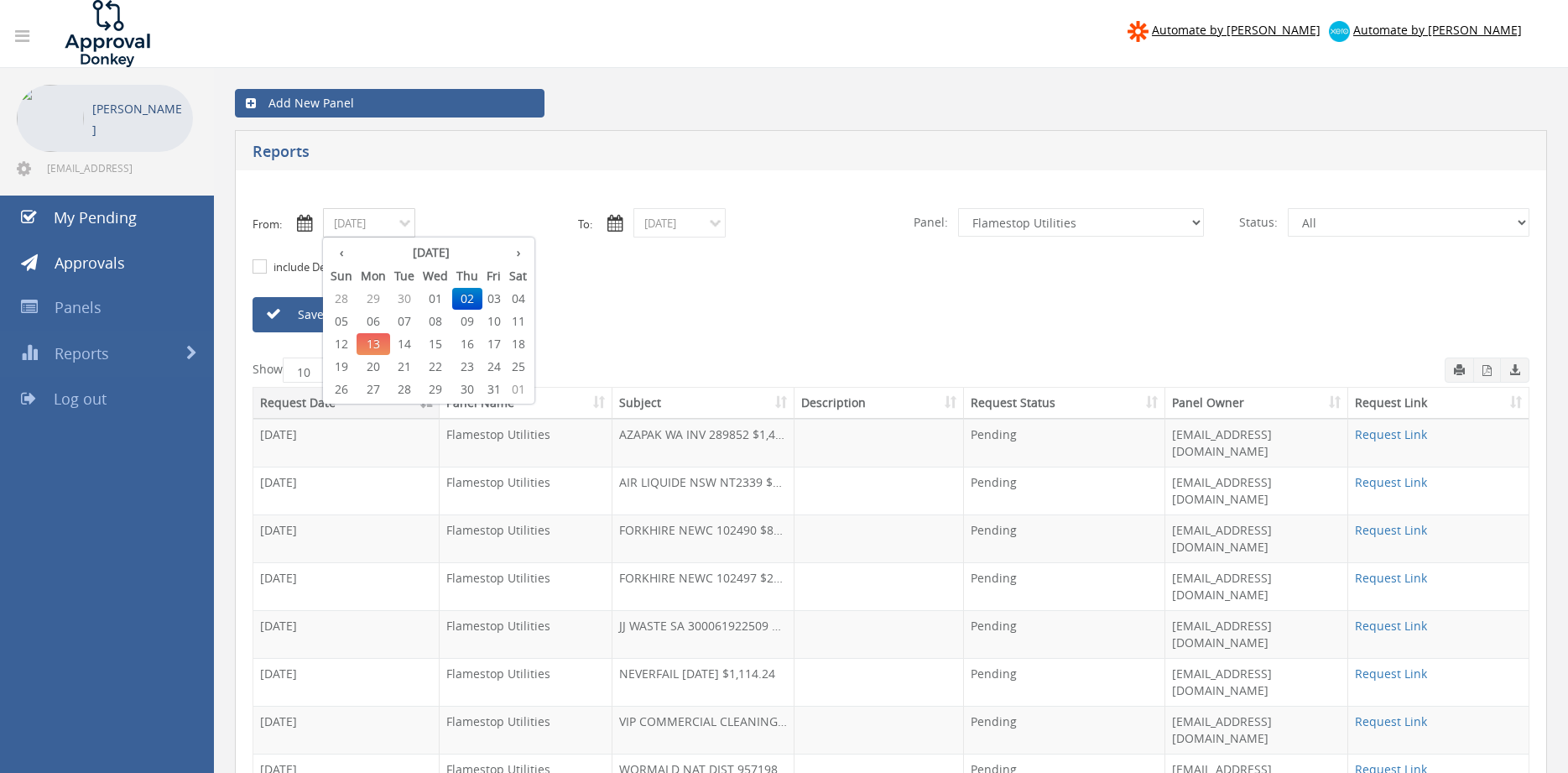
click at [352, 225] on input "[DATE]" at bounding box center [369, 222] width 92 height 29
click at [441, 324] on span "08" at bounding box center [436, 321] width 34 height 22
type input "[DATE]"
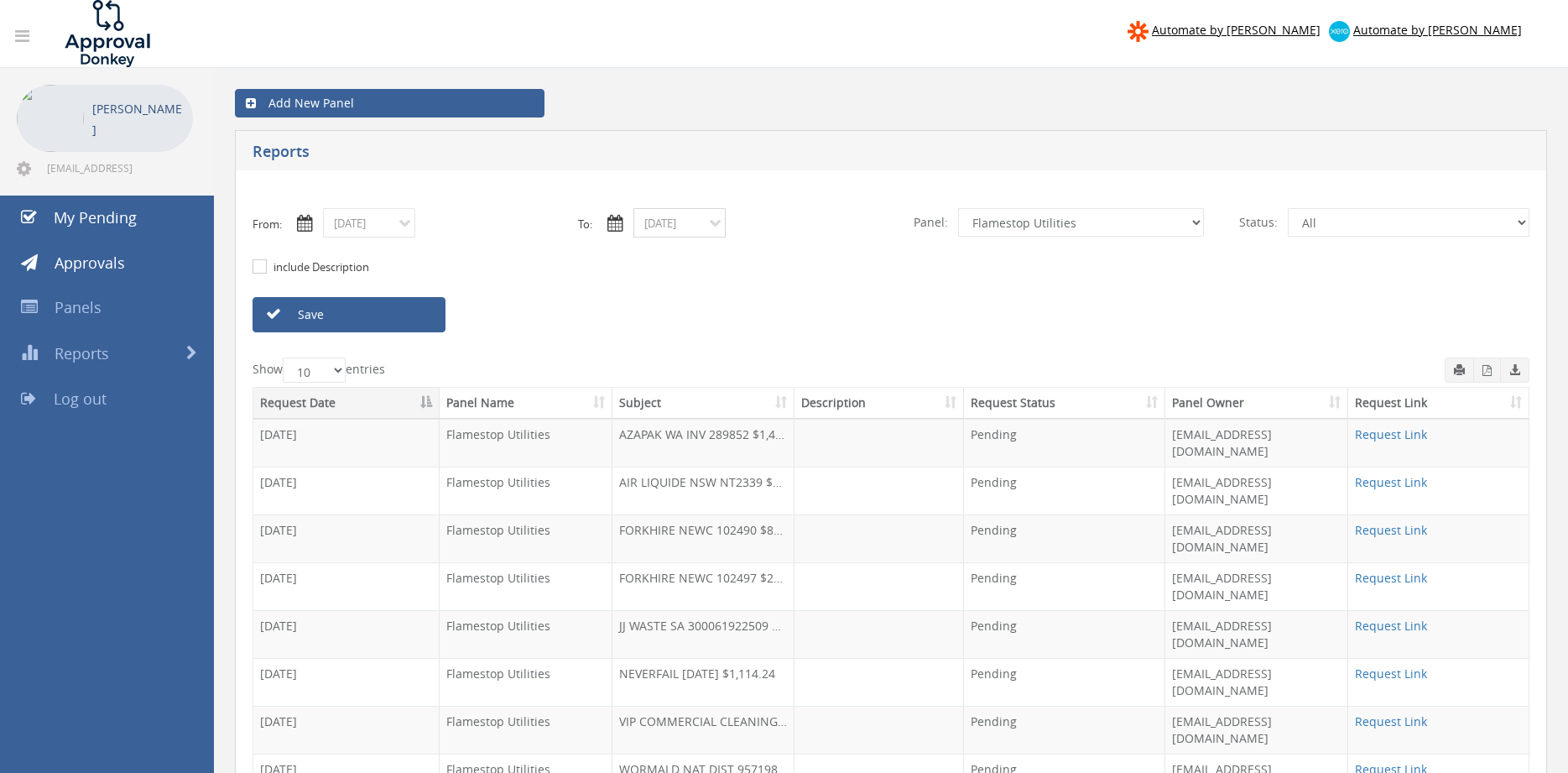
click at [684, 219] on input "[DATE]" at bounding box center [679, 222] width 92 height 29
click at [746, 320] on span "08" at bounding box center [746, 321] width 34 height 22
type input "[DATE]"
click at [412, 317] on link "Save" at bounding box center [348, 315] width 193 height 35
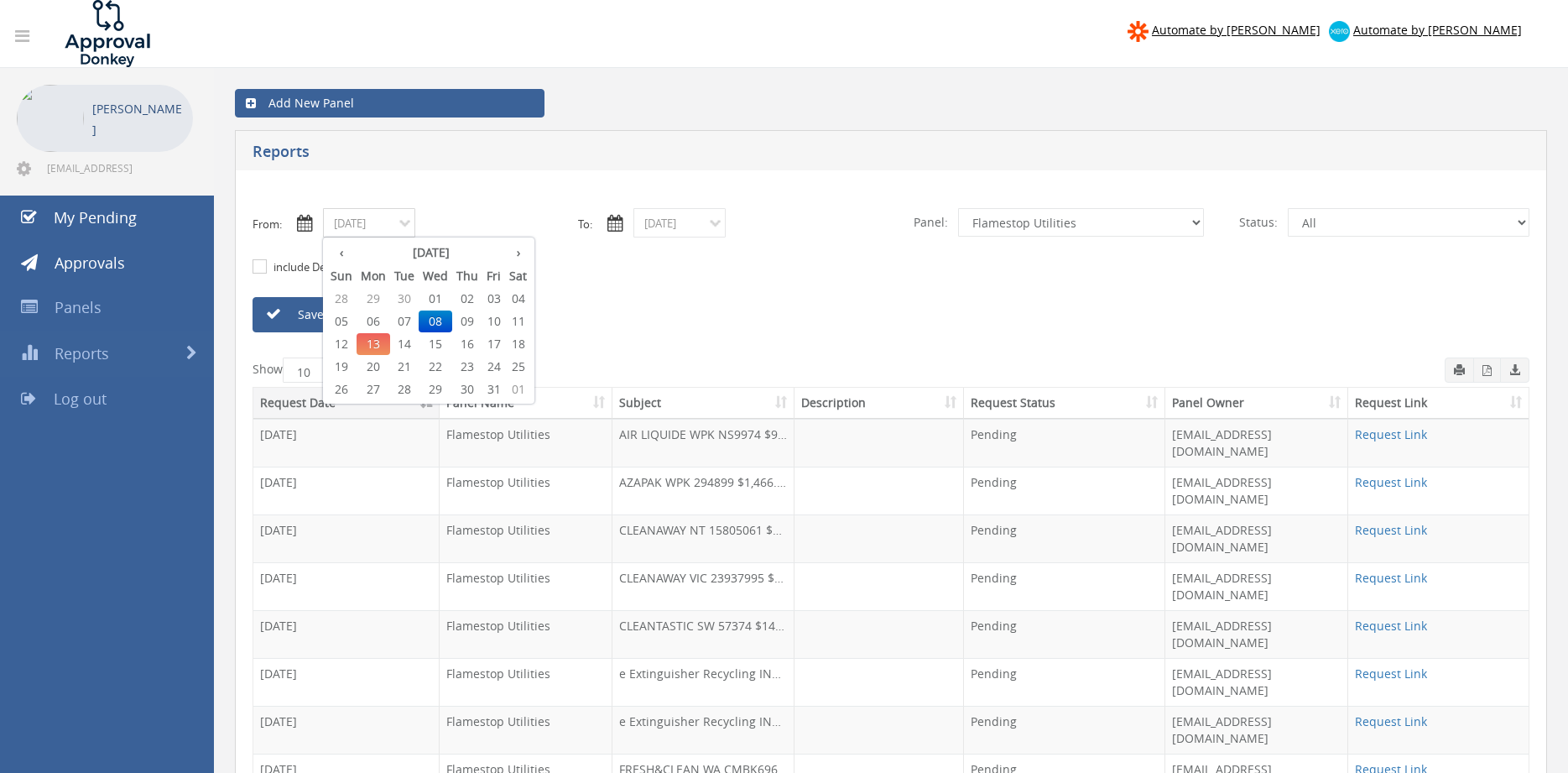
click at [388, 234] on input "[DATE]" at bounding box center [369, 222] width 92 height 29
click at [469, 321] on span "09" at bounding box center [467, 321] width 30 height 22
type input "[DATE]"
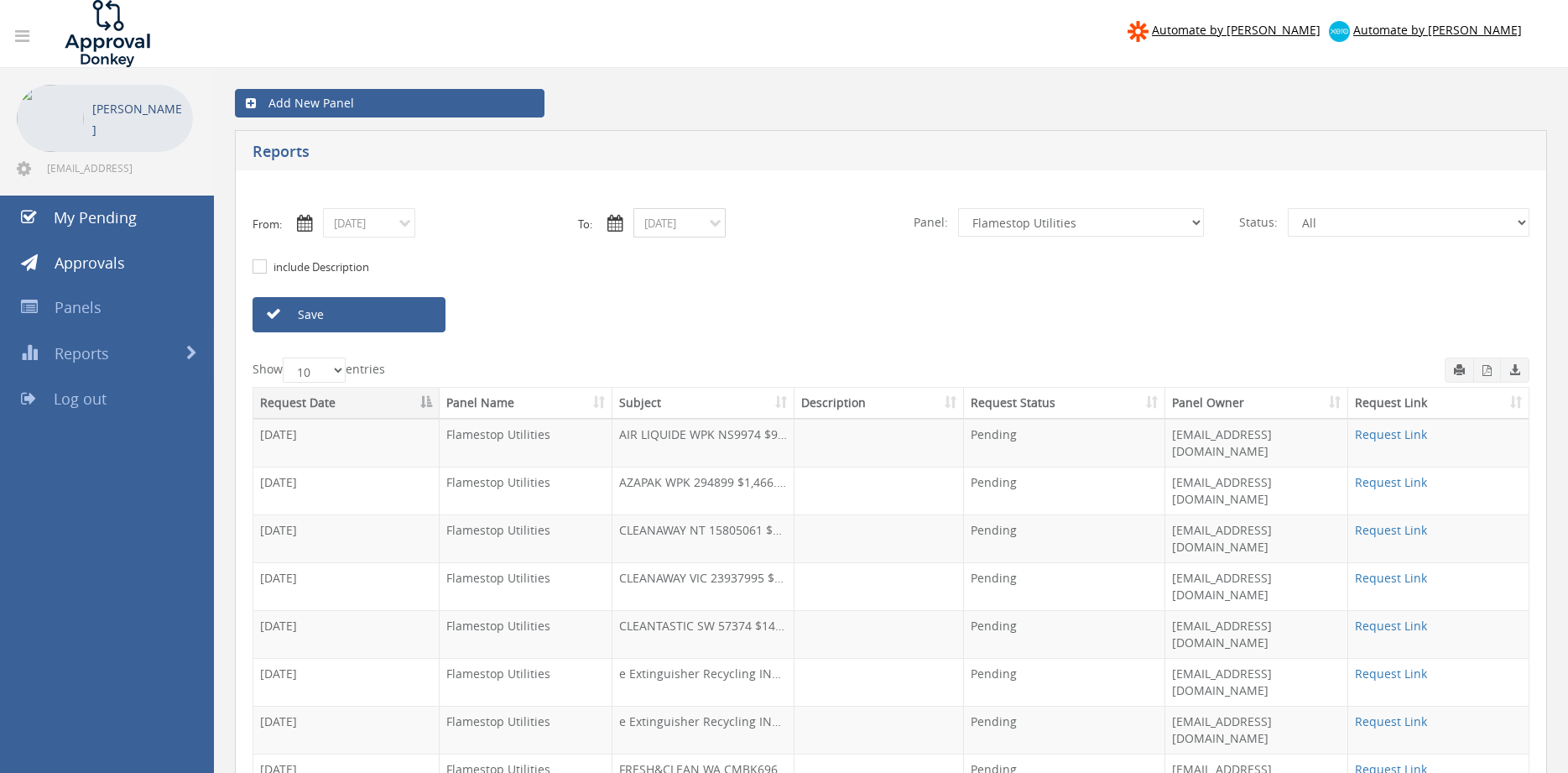
click at [670, 233] on input "[DATE]" at bounding box center [679, 222] width 92 height 29
click at [779, 321] on span "09" at bounding box center [778, 321] width 30 height 22
type input "[DATE]"
click at [414, 320] on link "Save" at bounding box center [348, 315] width 193 height 35
click at [386, 236] on input "[DATE]" at bounding box center [369, 222] width 92 height 29
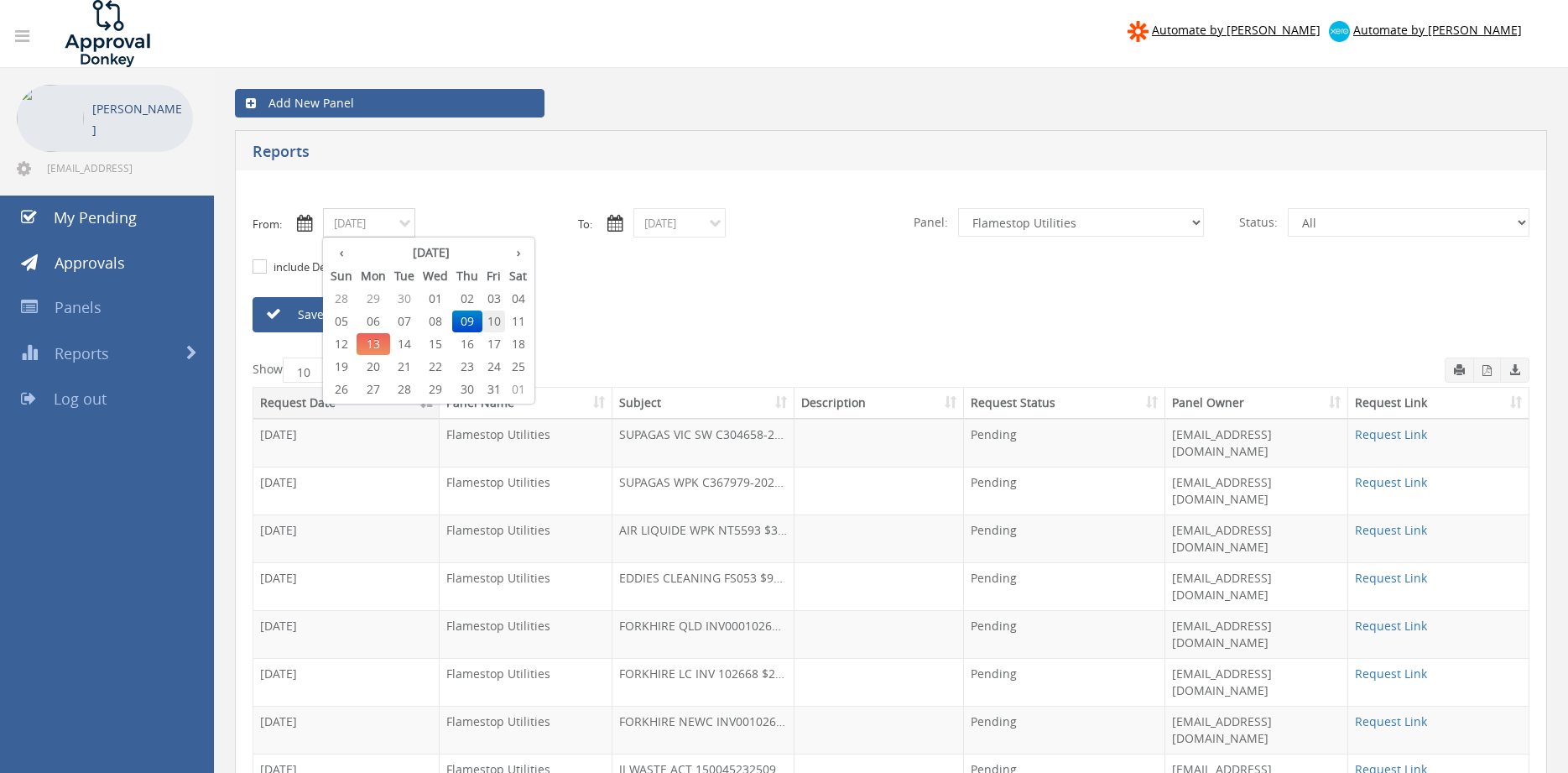
click at [496, 320] on span "10" at bounding box center [494, 321] width 23 height 22
type input "[DATE]"
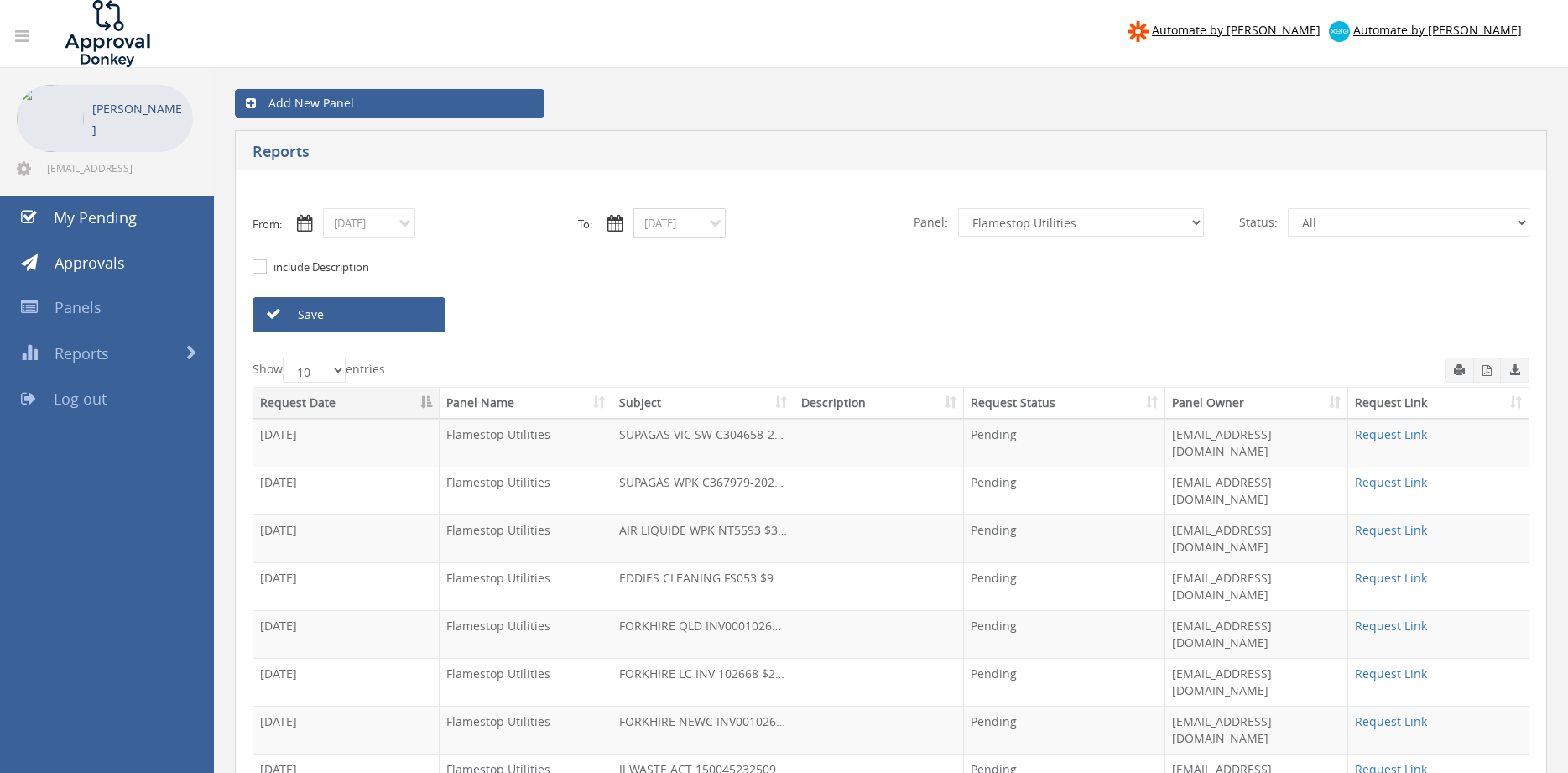
click at [680, 227] on input "[DATE]" at bounding box center [679, 222] width 92 height 29
click at [809, 318] on span "10" at bounding box center [804, 321] width 23 height 22
type input "[DATE]"
click at [415, 321] on link "Save" at bounding box center [348, 315] width 193 height 35
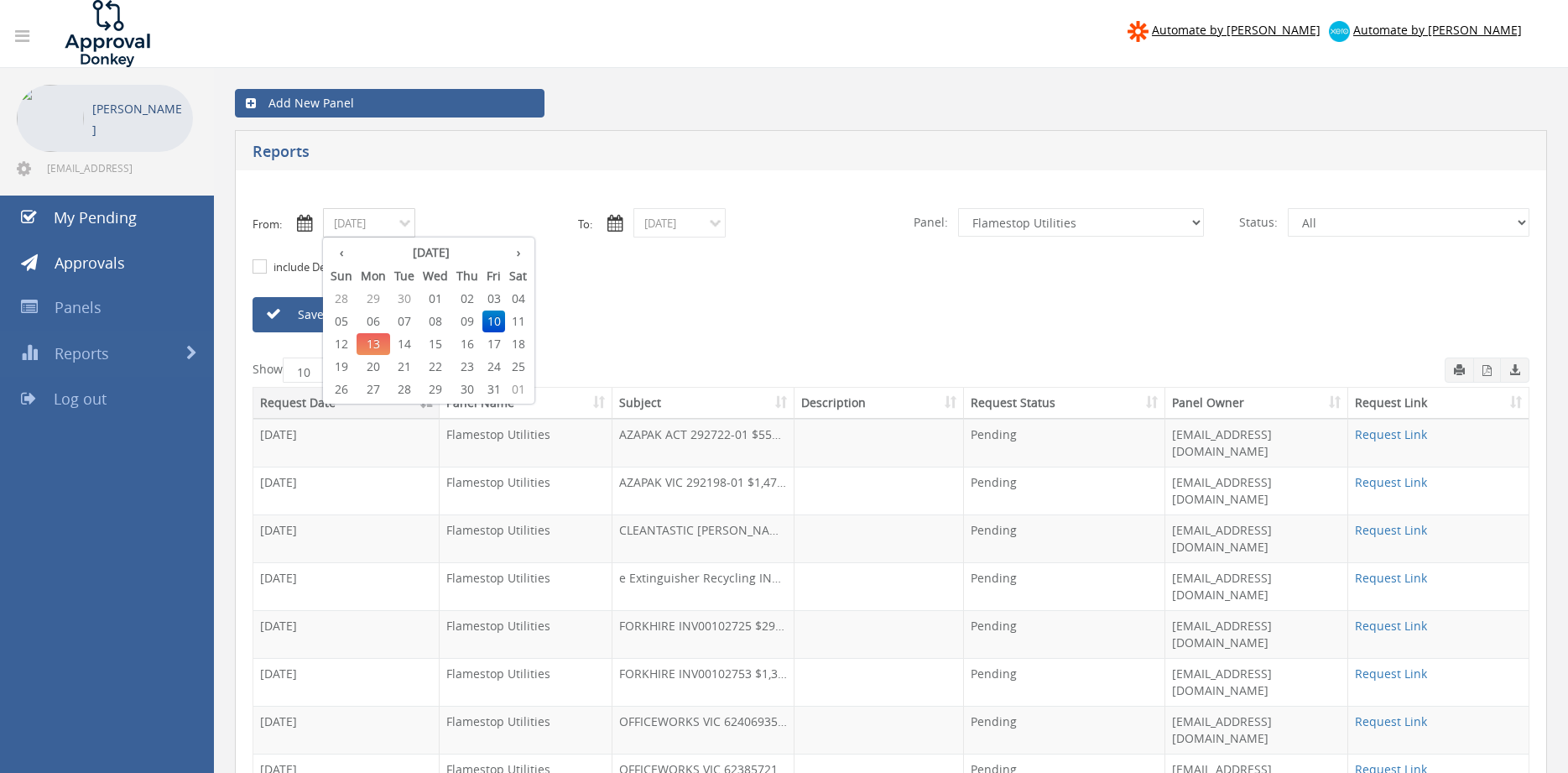
click at [372, 226] on input "[DATE]" at bounding box center [369, 222] width 92 height 29
click at [341, 260] on th "‹" at bounding box center [341, 252] width 30 height 24
click at [409, 364] on span "23" at bounding box center [404, 367] width 29 height 22
type input "[DATE]"
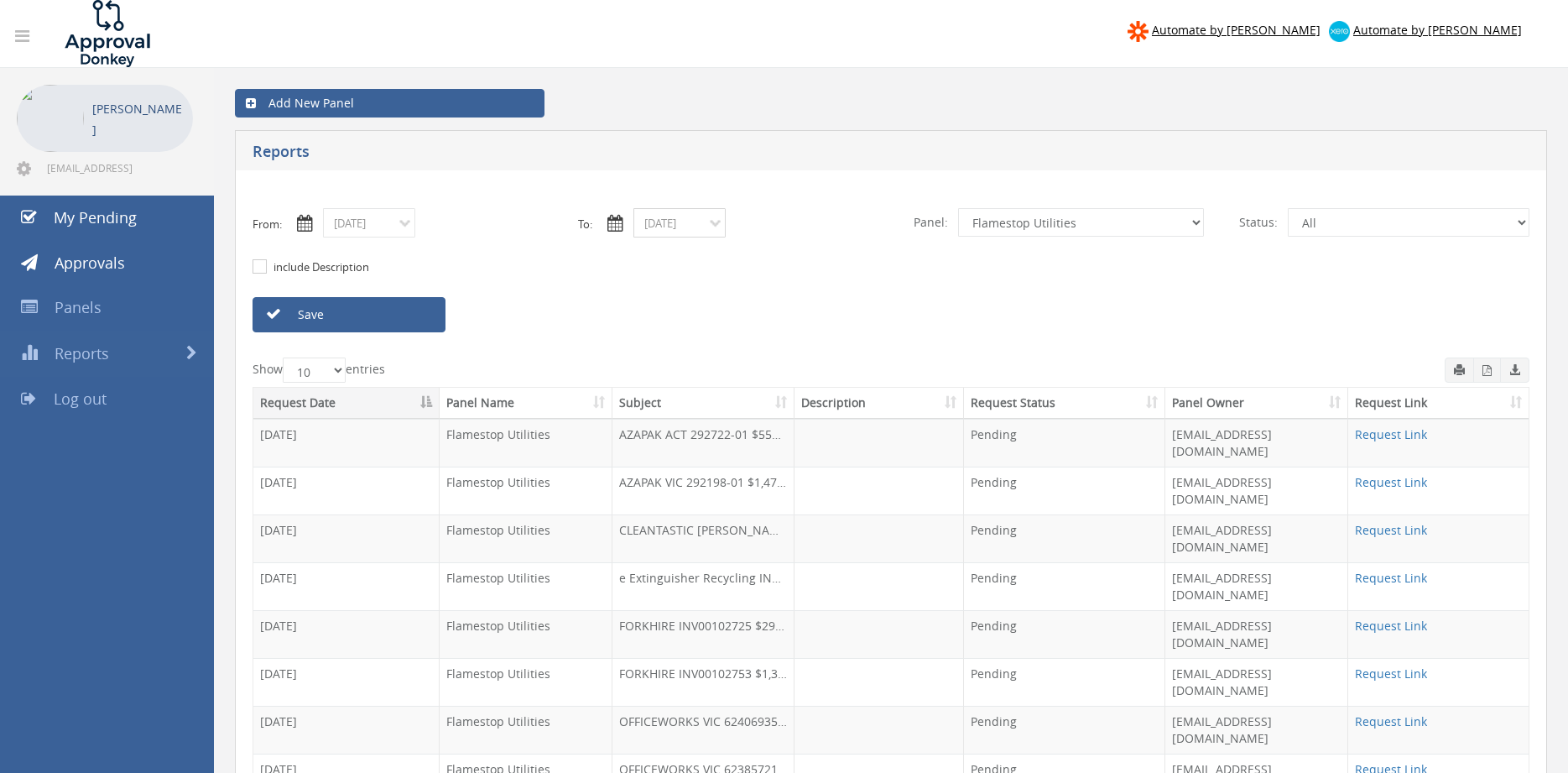
click at [653, 230] on input "[DATE]" at bounding box center [679, 222] width 92 height 29
click at [652, 256] on th "‹" at bounding box center [652, 252] width 30 height 24
click at [720, 365] on span "23" at bounding box center [715, 367] width 29 height 22
type input "[DATE]"
click at [423, 326] on link "Save" at bounding box center [348, 315] width 193 height 35
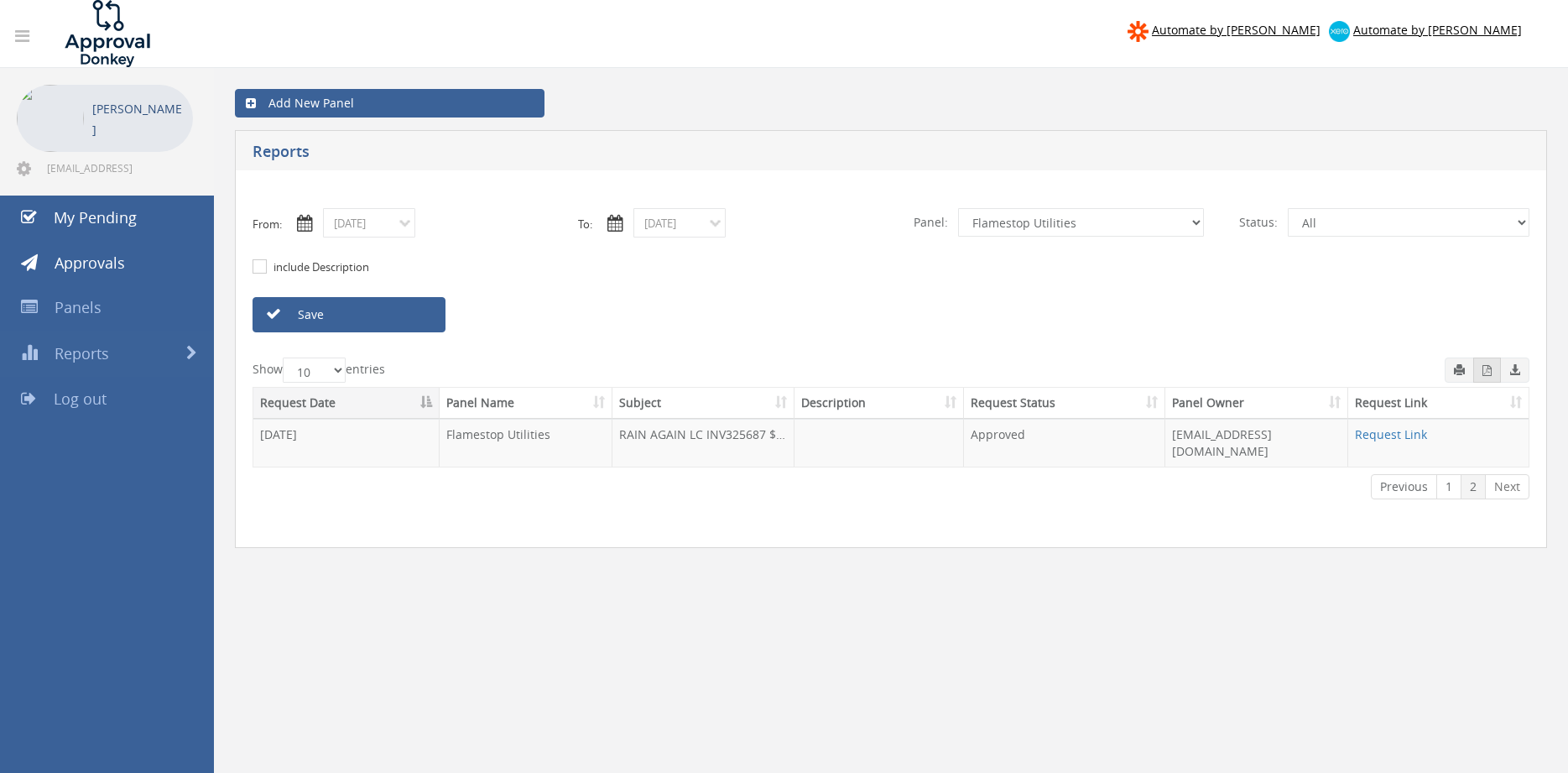
click at [1483, 379] on button "button" at bounding box center [1486, 370] width 28 height 25
